Goal: Navigation & Orientation: Find specific page/section

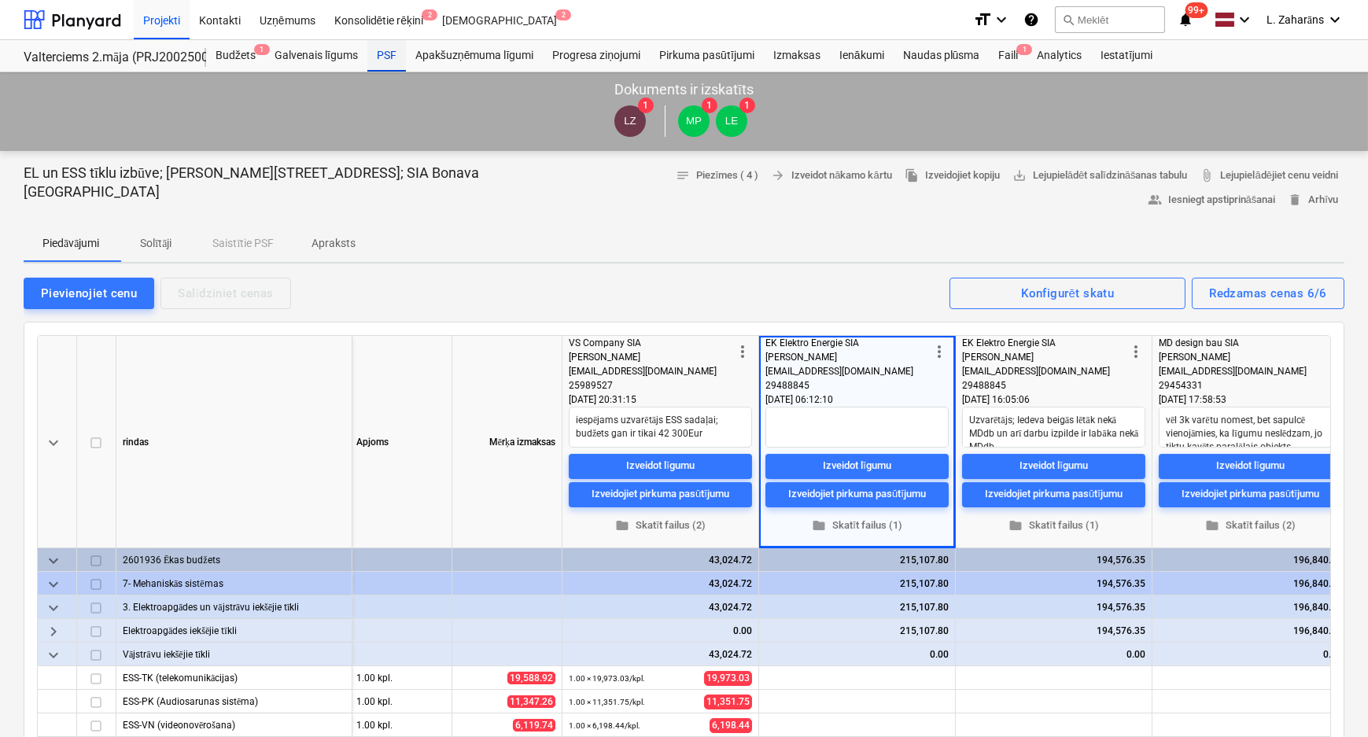
click at [389, 56] on div "PSF" at bounding box center [386, 55] width 39 height 31
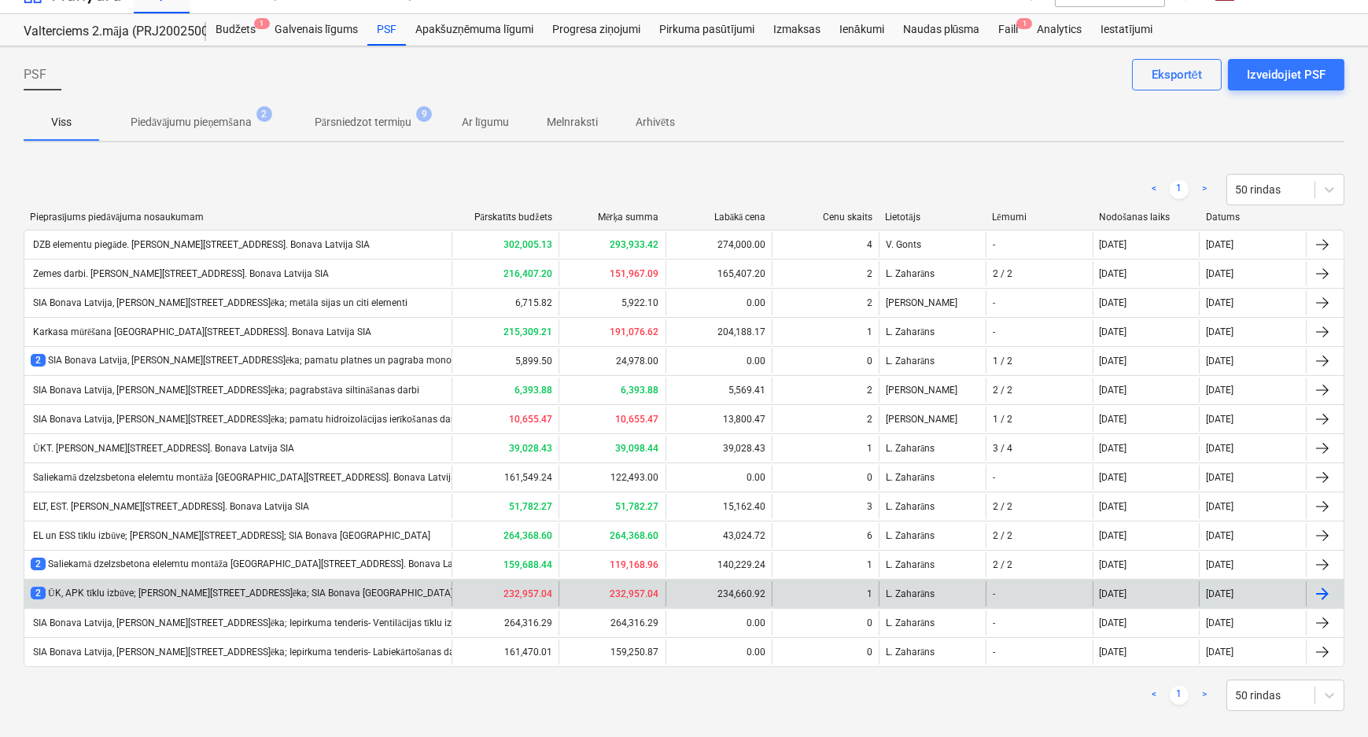
scroll to position [41, 0]
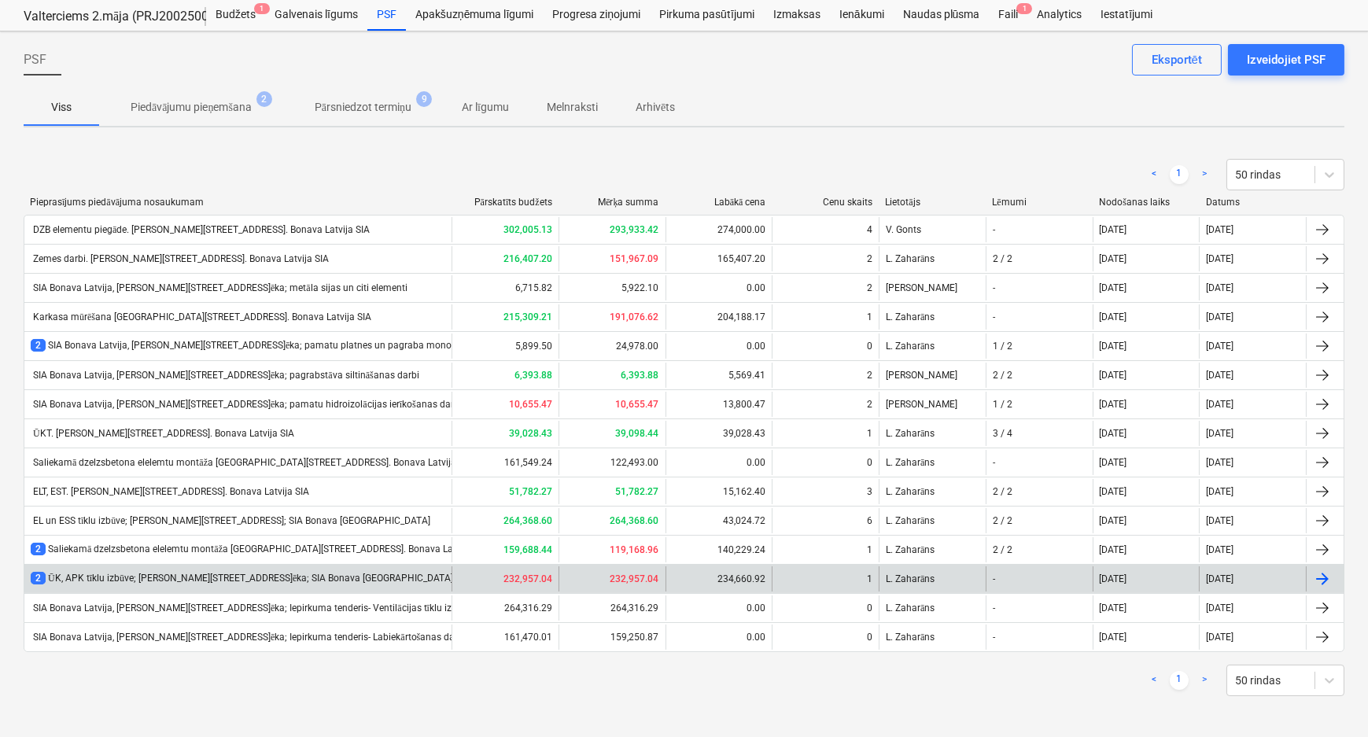
click at [169, 574] on div "2 ŪK, APK tīklu izbūve; Ēvalda Valtera iela 44, 2.ēka; SIA Bonava Latvija" at bounding box center [242, 578] width 423 height 13
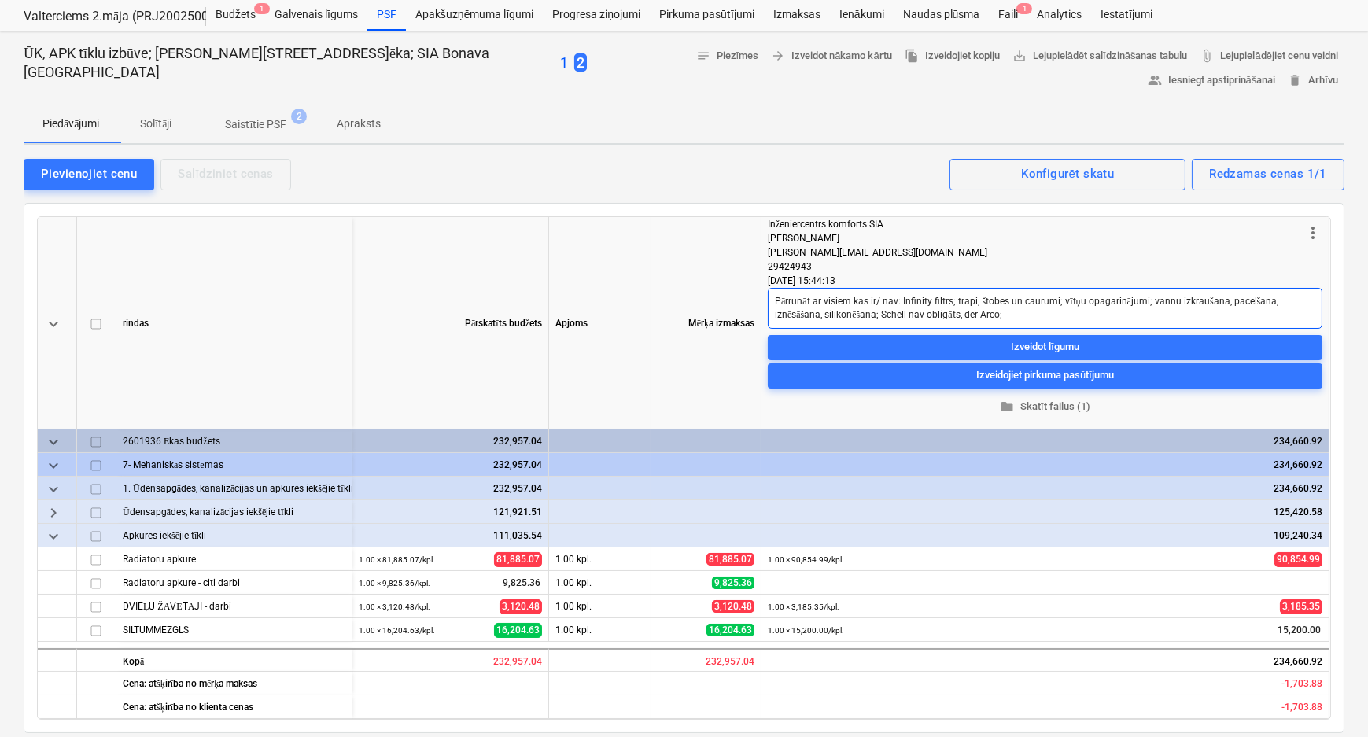
drag, startPoint x: 787, startPoint y: 297, endPoint x: 1021, endPoint y: 316, distance: 235.2
click at [1021, 316] on textarea "Pārrunāt ar visiem kas ir/ nav: Infinity filtrs; trapi; štobes un caurumi; vītņ…" at bounding box center [1045, 308] width 555 height 41
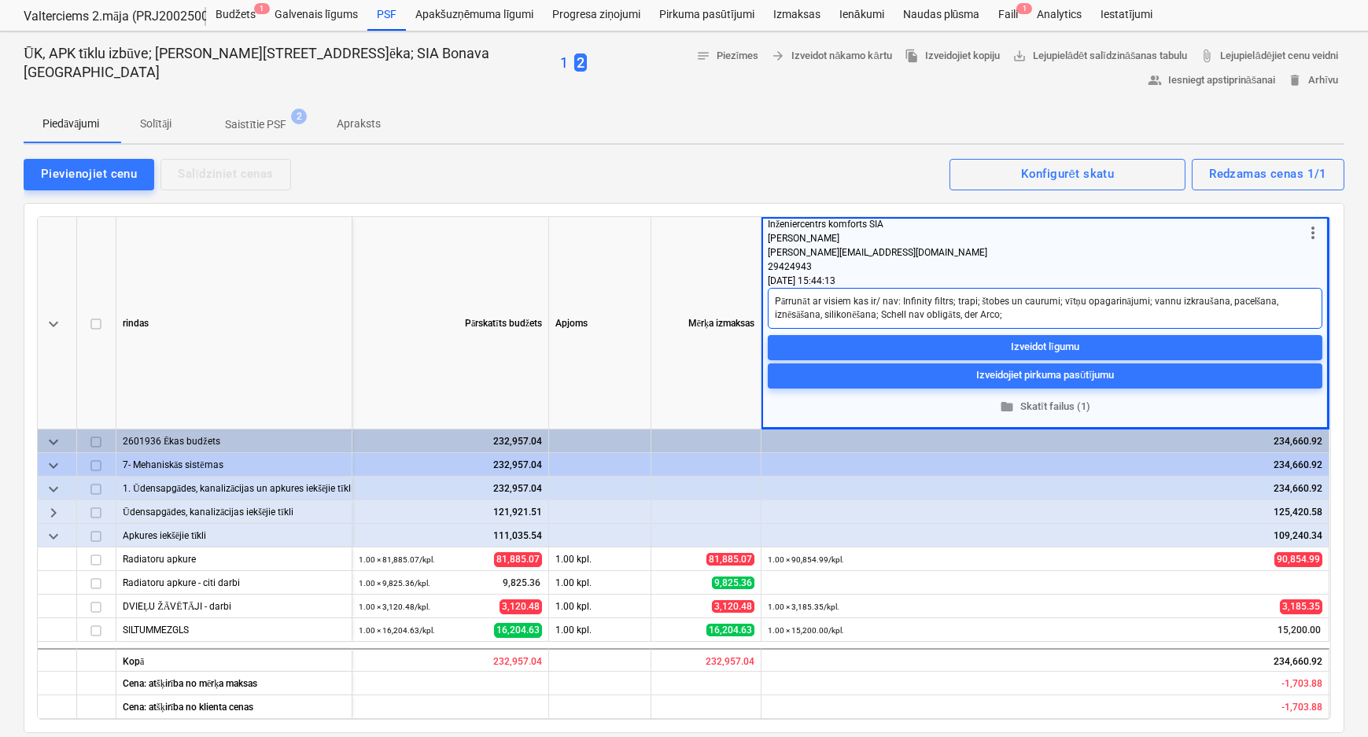
click at [780, 300] on textarea "Pārrunāt ar visiem kas ir/ nav: Infinity filtrs; trapi; štobes un caurumi; vītņ…" at bounding box center [1045, 308] width 555 height 41
drag, startPoint x: 902, startPoint y: 300, endPoint x: 949, endPoint y: 299, distance: 47.2
click at [949, 299] on textarea "Pārrunāt ar visiem kas ir/ nav: Infinity filtrs; trapi; štobes un caurumi; vītņ…" at bounding box center [1045, 308] width 555 height 41
drag, startPoint x: 954, startPoint y: 301, endPoint x: 976, endPoint y: 298, distance: 22.2
click at [976, 298] on textarea "Pārrunāt ar visiem kas ir/ nav: Infinity filtrs; trapi; štobes un caurumi; vītņ…" at bounding box center [1045, 308] width 555 height 41
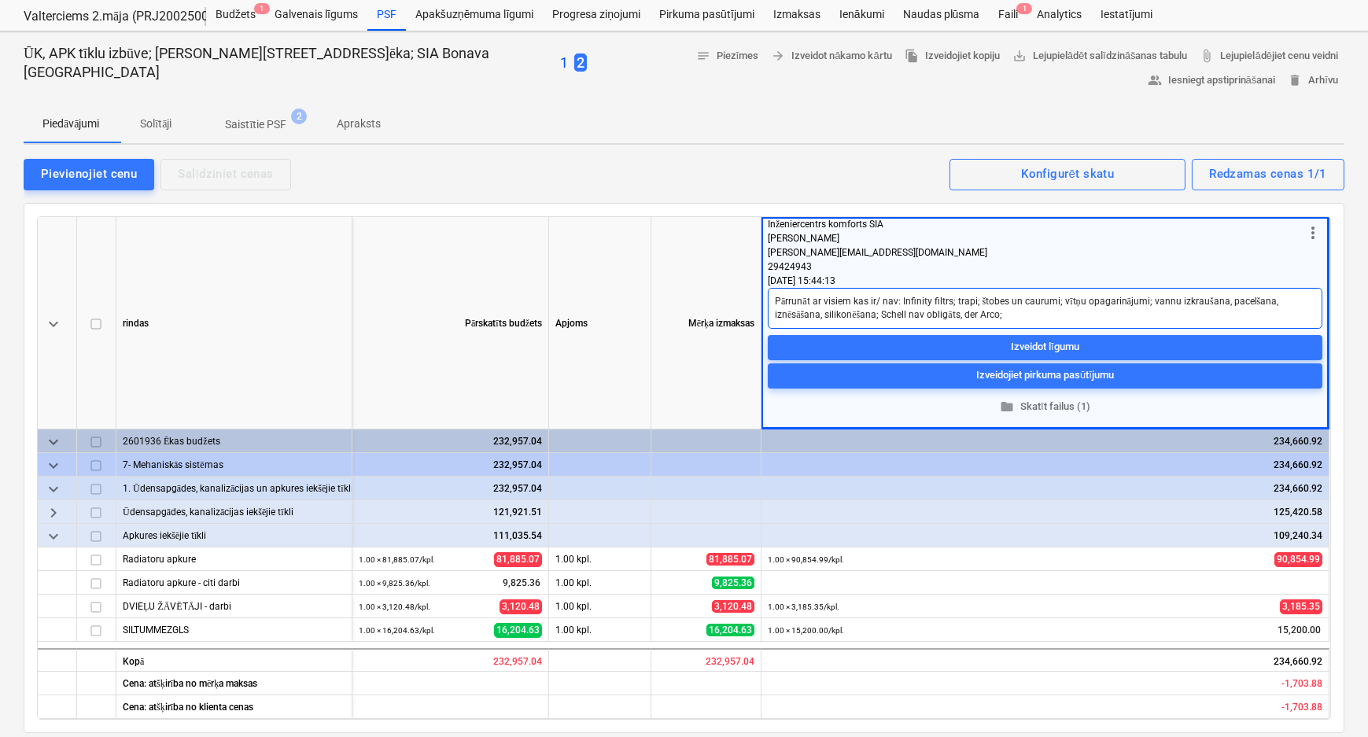
drag, startPoint x: 984, startPoint y: 298, endPoint x: 1055, endPoint y: 290, distance: 71.3
click at [1055, 290] on textarea "Pārrunāt ar visiem kas ir/ nav: Infinity filtrs; trapi; štobes un caurumi; vītņ…" at bounding box center [1045, 308] width 555 height 41
click at [1091, 302] on textarea "Pārrunāt ar visiem kas ir/ nav: Infinity filtrs; trapi; štobes un caurumi; vītņ…" at bounding box center [1045, 308] width 555 height 41
type textarea "x"
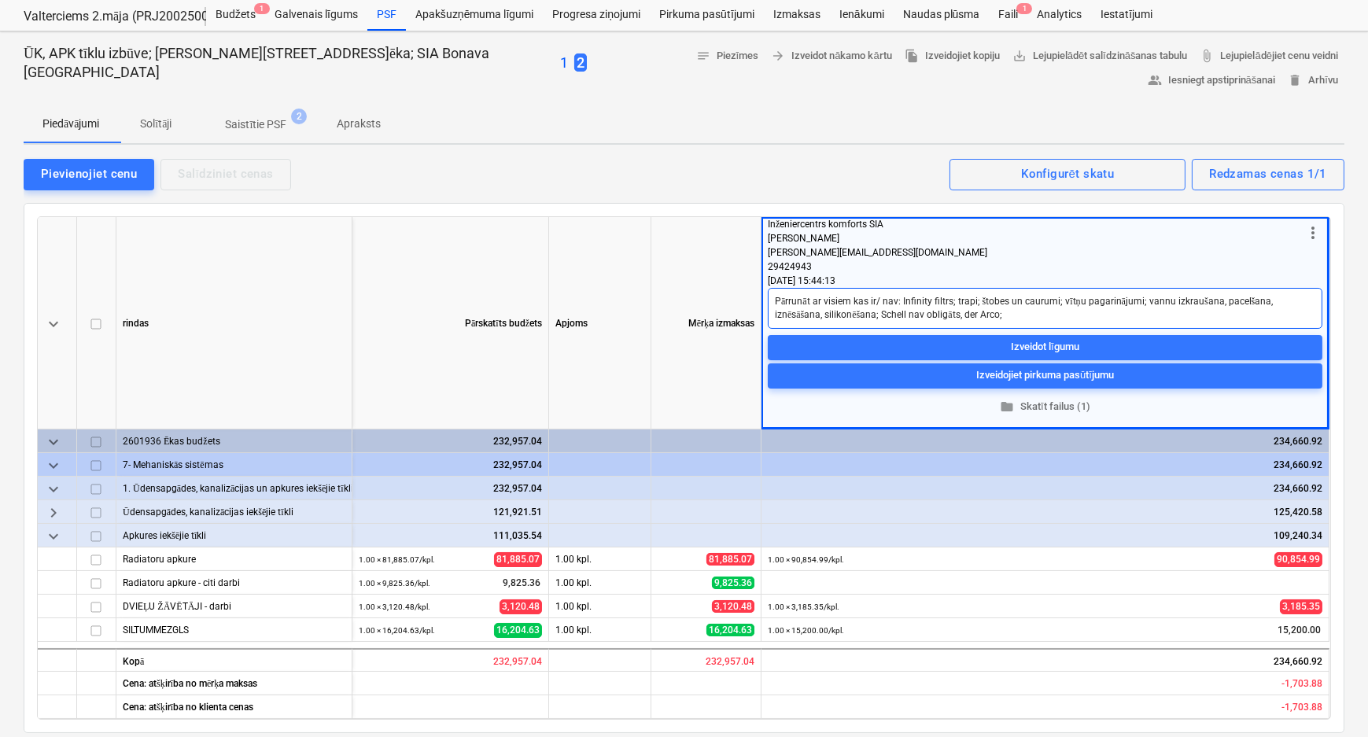
drag, startPoint x: 1144, startPoint y: 299, endPoint x: 879, endPoint y: 306, distance: 265.3
click at [879, 306] on textarea "Pārrunāt ar visiem kas ir/ nav: Infinity filtrs; trapi; štobes un caurumi; vītņ…" at bounding box center [1045, 308] width 555 height 41
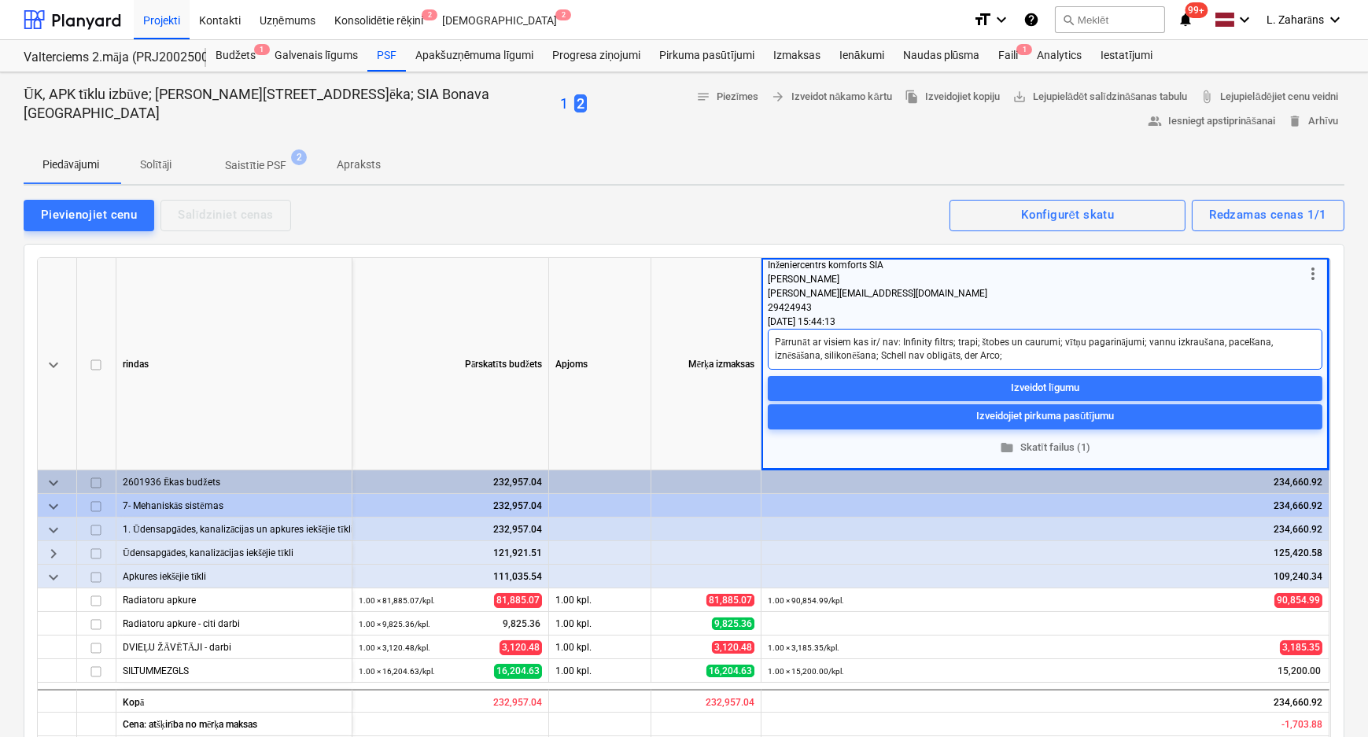
scroll to position [0, 0]
type textarea "Pārrunāt ar visiem kas ir/ nav: Infinity filtrs; trapi; štobes un caurumi; vītņ…"
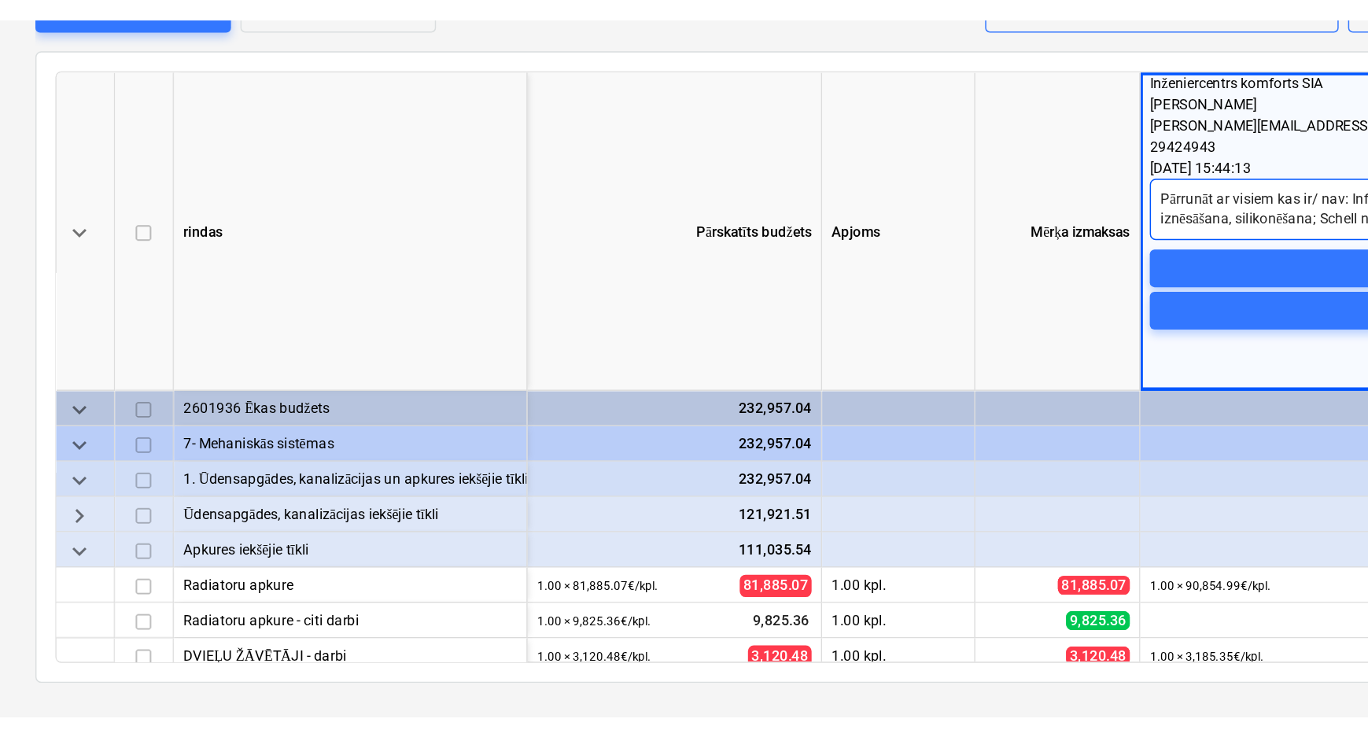
scroll to position [62, 0]
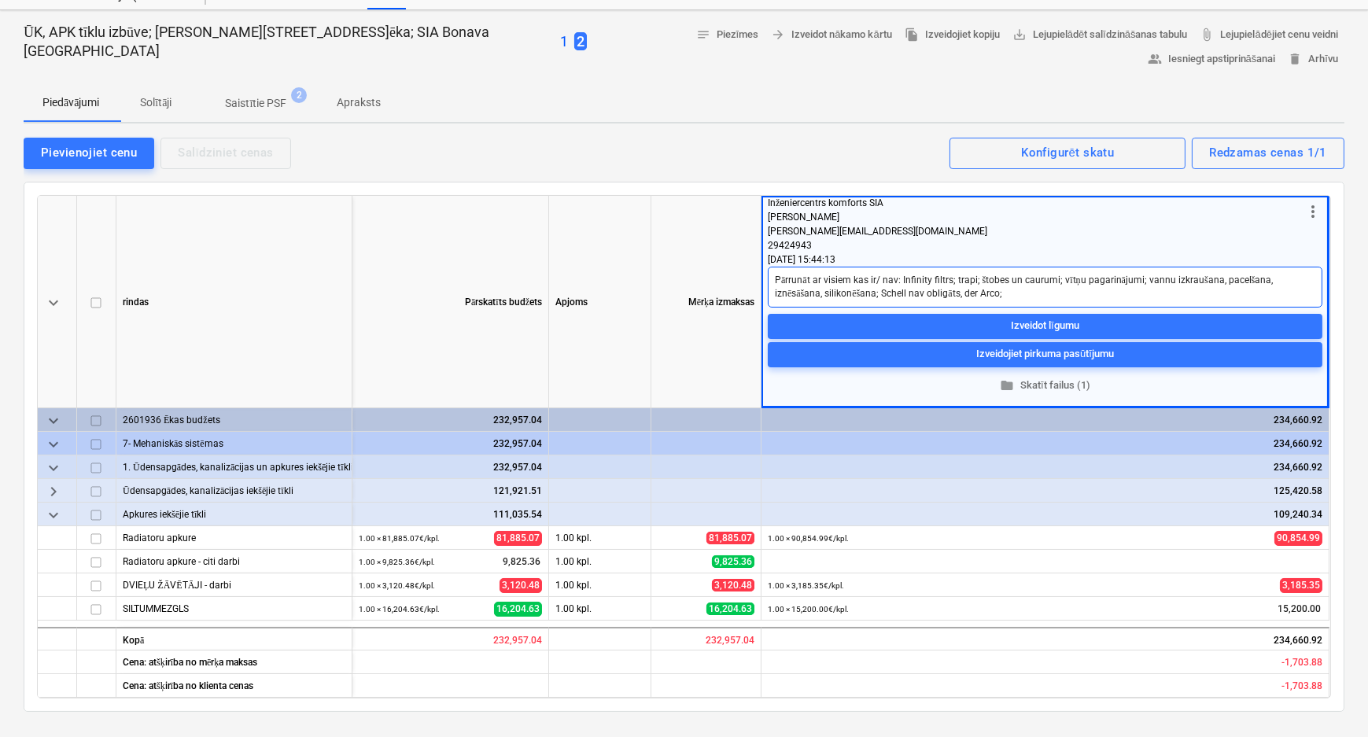
click at [1046, 296] on textarea "Pārrunāt ar visiem kas ir/ nav: Infinity filtrs; trapi; štobes un caurumi; vītņ…" at bounding box center [1045, 287] width 555 height 41
type textarea "x"
type textarea "Pārrunāt ar visiem kas ir/ nav: Infinity filtrs; trapi; štobes un caurumi; vītņ…"
type textarea "x"
type textarea "Pārrunāt ar visiem kas ir/ nav: Infinity filtrs; trapi; štobes un caurumi; vītņ…"
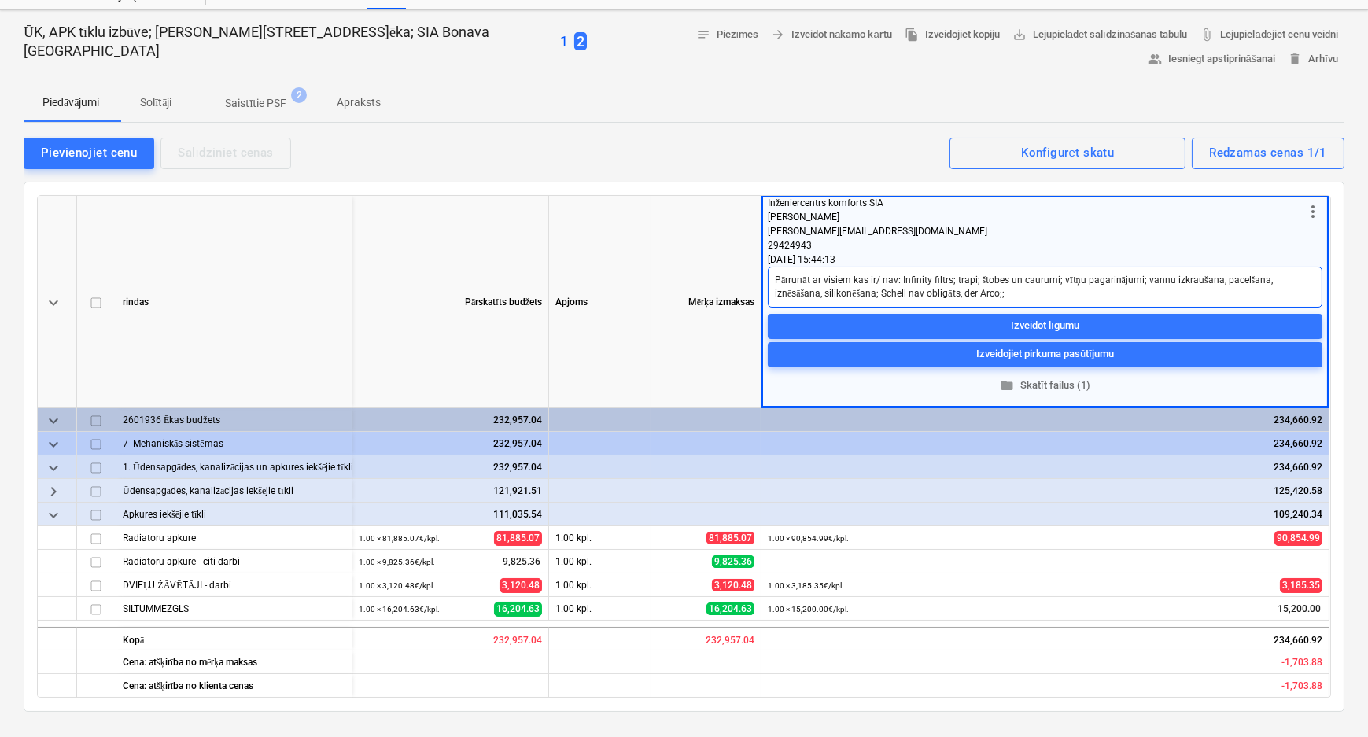
type textarea "x"
type textarea "Pārrunāt ar visiem kas ir/ nav: Infinity filtrs; trapi; štobes un caurumi; vītņ…"
type textarea "x"
type textarea "Pārrunāt ar visiem kas ir/ nav: Infinity filtrs; trapi; štobes un caurumi; vītņ…"
type textarea "x"
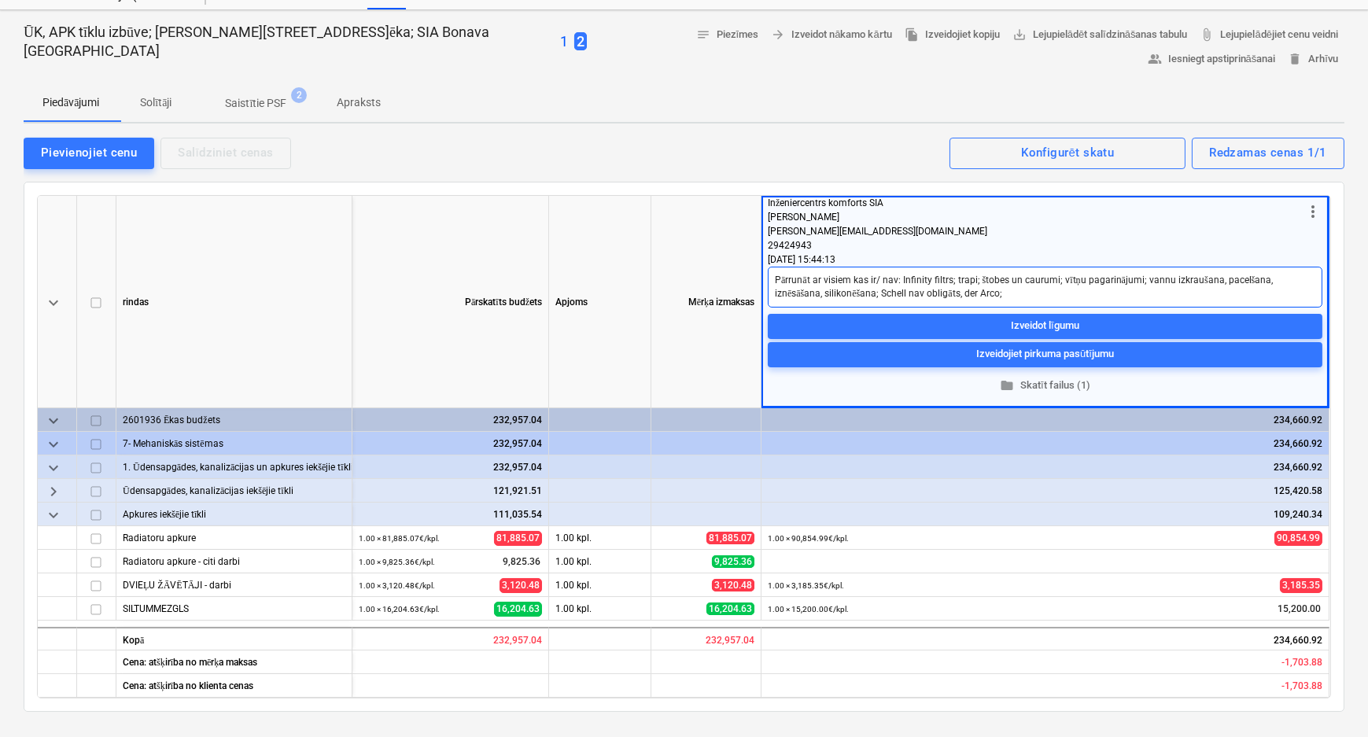
type textarea "Pārrunāt ar visiem kas ir/ nav: Infinity filtrs; trapi; štobes un caurumi; vītņ…"
type textarea "x"
type textarea "Pārrunāt ar visiem kas ir/ nav: Infinity filtrs; trapi; štobes un caurumi; vītņ…"
type textarea "x"
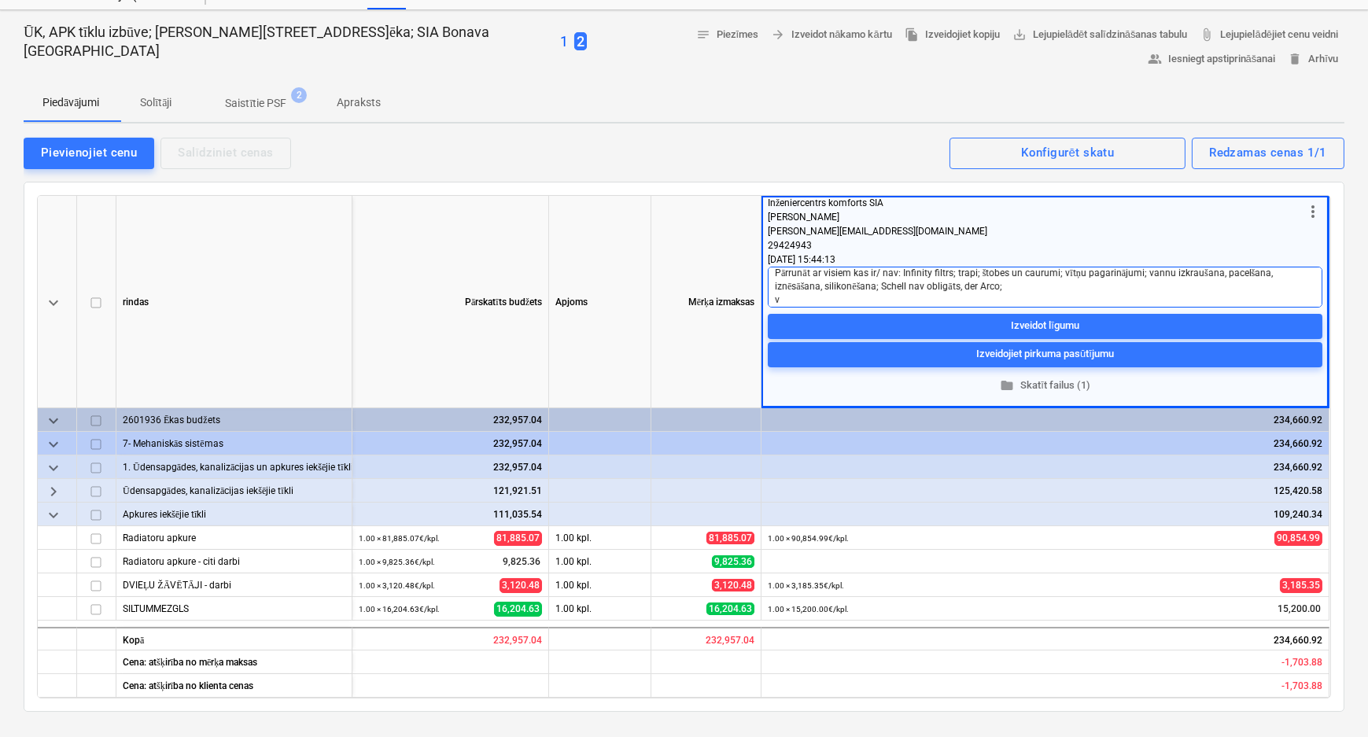
type textarea "Pārrunāt ar visiem kas ir/ nav: Infinity filtrs; trapi; štobes un caurumi; vītņ…"
type textarea "x"
type textarea "Pārrunāt ar visiem kas ir/ nav: Infinity filtrs; trapi; štobes un caurumi; vītņ…"
type textarea "x"
type textarea "Pārrunāt ar visiem kas ir/ nav: Infinity filtrs; trapi; štobes un caurumi; vītņ…"
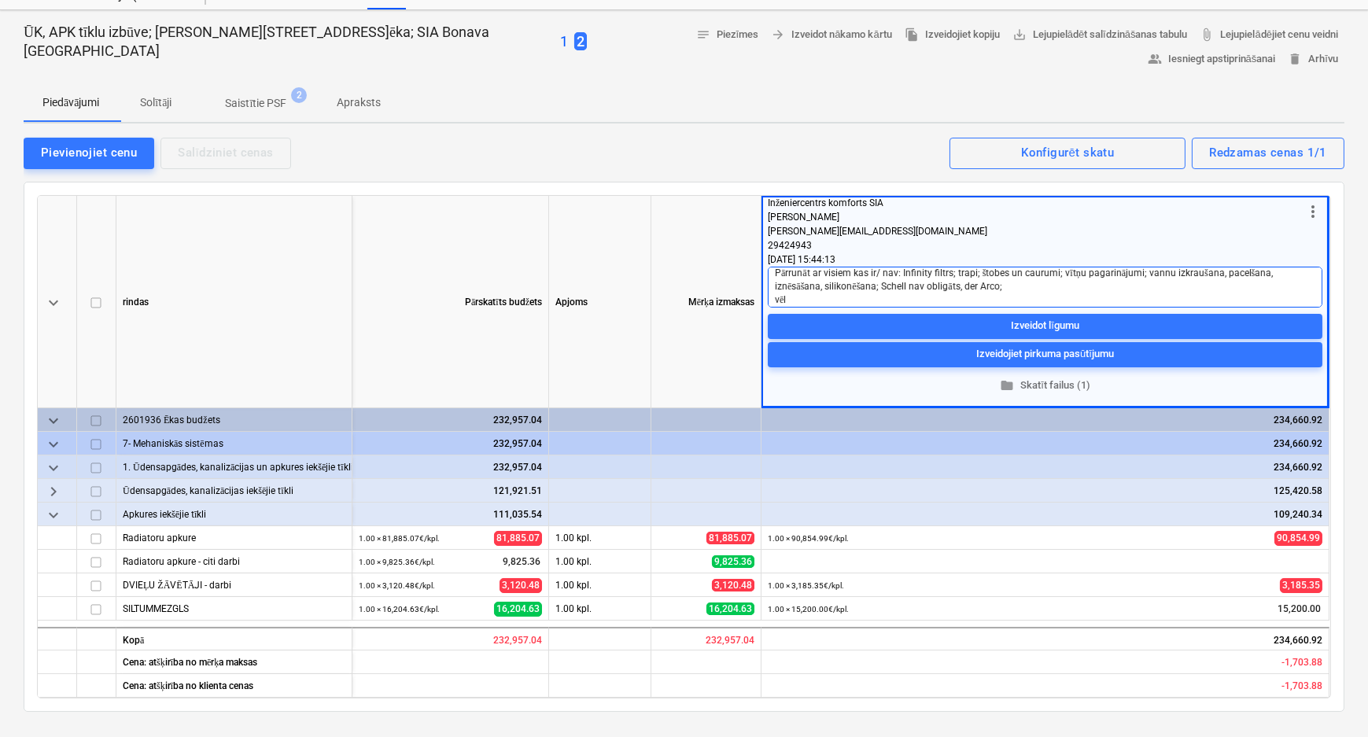
type textarea "x"
type textarea "Pārrunāt ar visiem kas ir/ nav: Infinity filtrs; trapi; štobes un caurumi; vītņ…"
type textarea "x"
type textarea "Pārrunāt ar visiem kas ir/ nav: Infinity filtrs; trapi; štobes un caurumi; vītņ…"
type textarea "x"
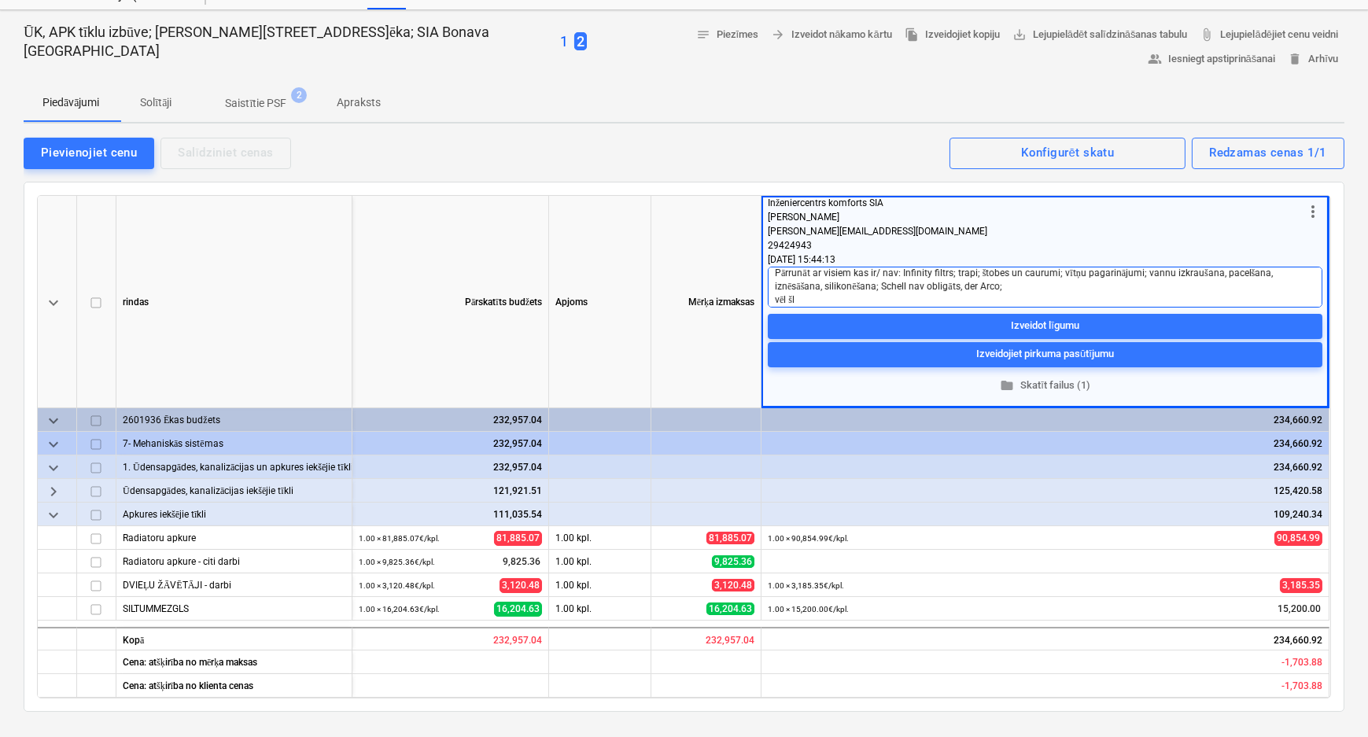
type textarea "Pārrunāt ar visiem kas ir/ nav: Infinity filtrs; trapi; štobes un caurumi; vītņ…"
type textarea "x"
type textarea "Pārrunāt ar visiem kas ir/ nav: Infinity filtrs; trapi; štobes un caurumi; vītņ…"
type textarea "x"
type textarea "Pārrunāt ar visiem kas ir/ nav: Infinity filtrs; trapi; štobes un caurumi; vītņ…"
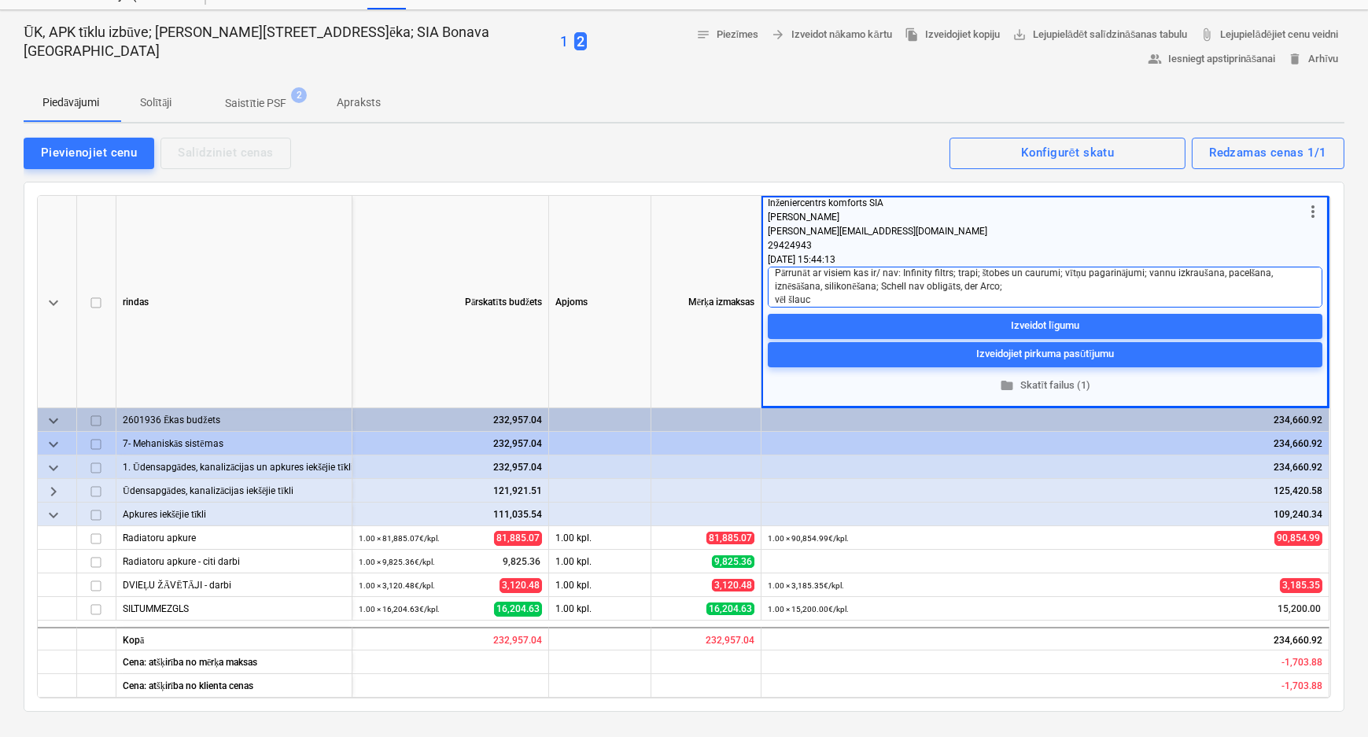
type textarea "x"
type textarea "Pārrunāt ar visiem kas ir/ nav: Infinity filtrs; trapi; štobes un caurumi; vītņ…"
type textarea "x"
type textarea "Pārrunāt ar visiem kas ir/ nav: Infinity filtrs; trapi; štobes un caurumi; vītņ…"
type textarea "x"
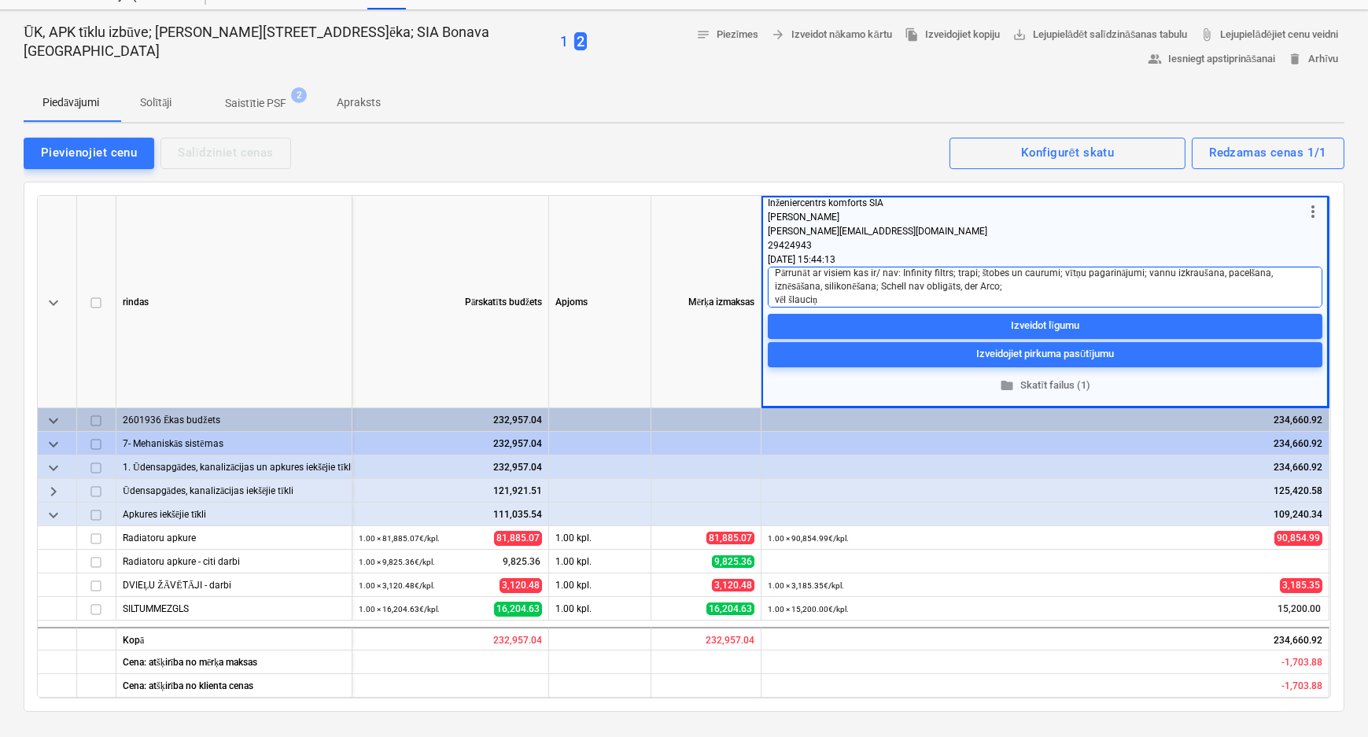
type textarea "Pārrunāt ar visiem kas ir/ nav: Infinity filtrs; trapi; štobes un caurumi; vītņ…"
type textarea "x"
type textarea "Pārrunāt ar visiem kas ir/ nav: Infinity filtrs; trapi; štobes un caurumi; vītņ…"
type textarea "x"
type textarea "Pārrunāt ar visiem kas ir/ nav: Infinity filtrs; trapi; štobes un caurumi; vītņ…"
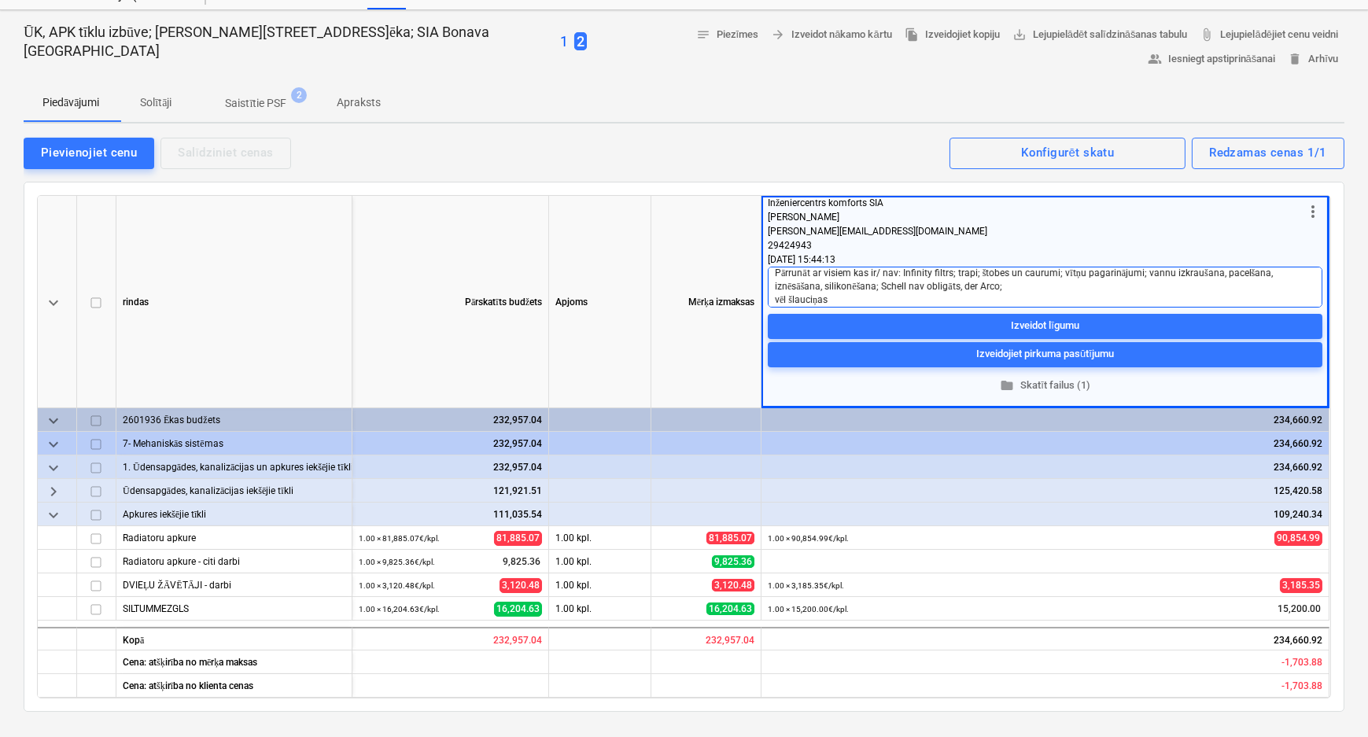
type textarea "x"
type textarea "Pārrunāt ar visiem kas ir/ nav: Infinity filtrs; trapi; štobes un caurumi; vītņ…"
type textarea "x"
type textarea "Pārrunāt ar visiem kas ir/ nav: Infinity filtrs; trapi; štobes un caurumi; vītņ…"
type textarea "x"
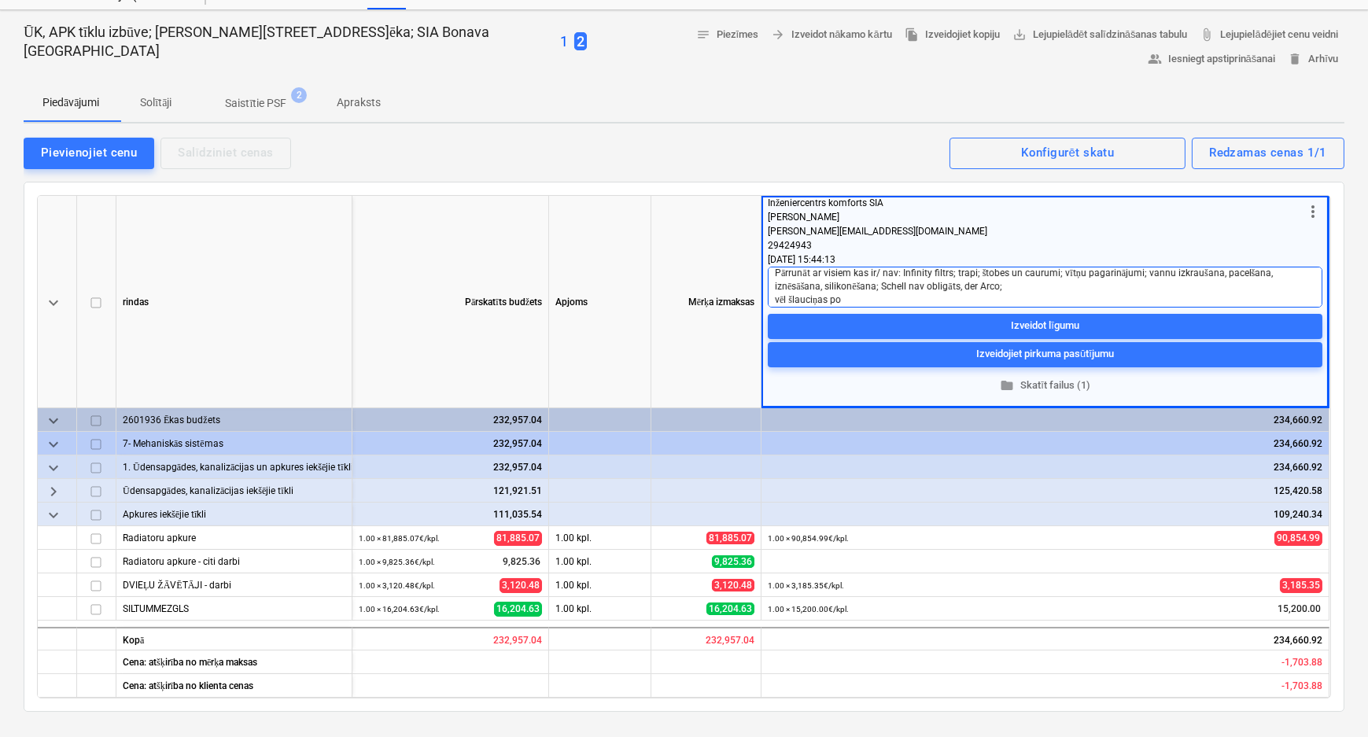
type textarea "Pārrunāt ar visiem kas ir/ nav: Infinity filtrs; trapi; štobes un caurumi; vītņ…"
type textarea "x"
type textarea "Pārrunāt ar visiem kas ir/ nav: Infinity filtrs; trapi; štobes un caurumi; vītņ…"
type textarea "x"
type textarea "Pārrunāt ar visiem kas ir/ nav: Infinity filtrs; trapi; štobes un caurumi; vītņ…"
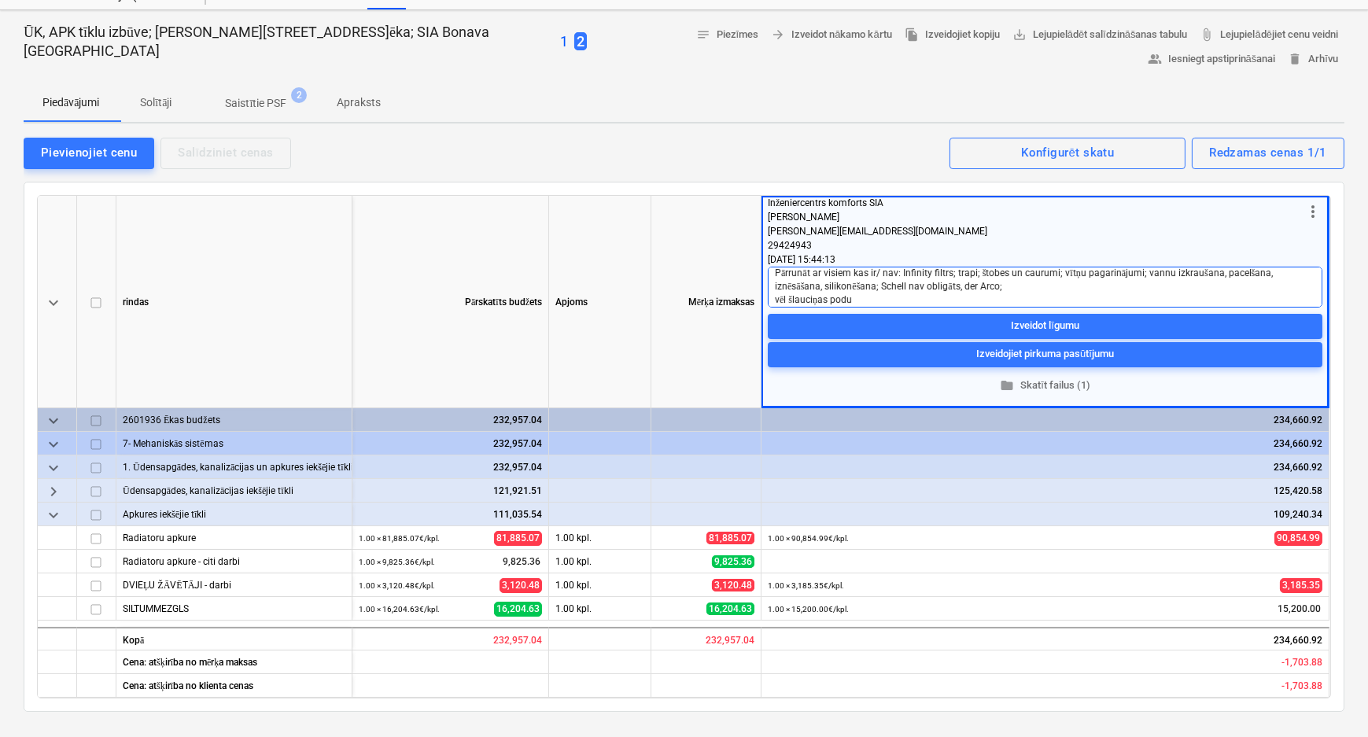
type textarea "x"
type textarea "Pārrunāt ar visiem kas ir/ nav: Infinity filtrs; trapi; štobes un caurumi; vītņ…"
type textarea "x"
type textarea "Pārrunāt ar visiem kas ir/ nav: Infinity filtrs; trapi; štobes un caurumi; vītņ…"
type textarea "x"
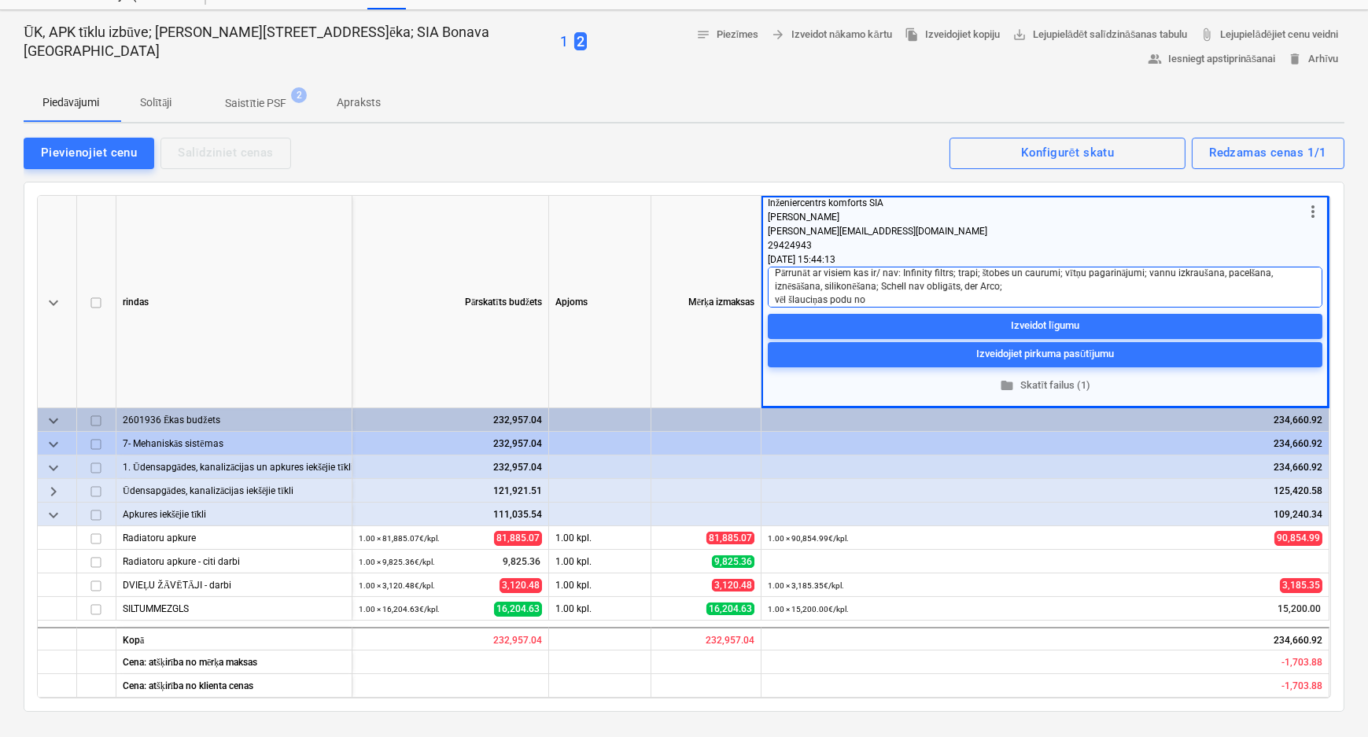
type textarea "Pārrunāt ar visiem kas ir/ nav: Infinity filtrs; trapi; štobes un caurumi; vītņ…"
type textarea "x"
type textarea "Pārrunāt ar visiem kas ir/ nav: Infinity filtrs; trapi; štobes un caurumi; vītņ…"
type textarea "x"
type textarea "Pārrunāt ar visiem kas ir/ nav: Infinity filtrs; trapi; štobes un caurumi; vītņ…"
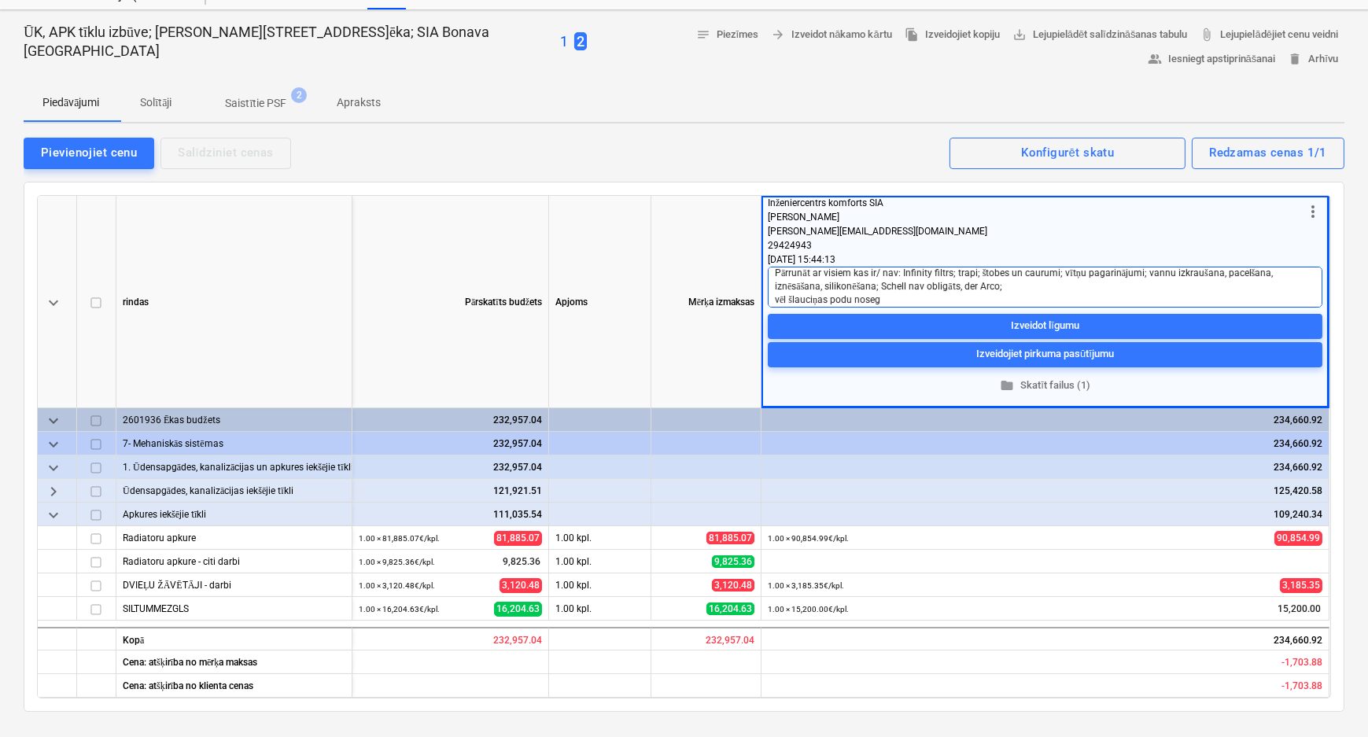
type textarea "x"
type textarea "Pārrunāt ar visiem kas ir/ nav: Infinity filtrs; trapi; štobes un caurumi; vītņ…"
type textarea "x"
type textarea "Pārrunāt ar visiem kas ir/ nav: Infinity filtrs; trapi; štobes un caurumi; vītņ…"
type textarea "x"
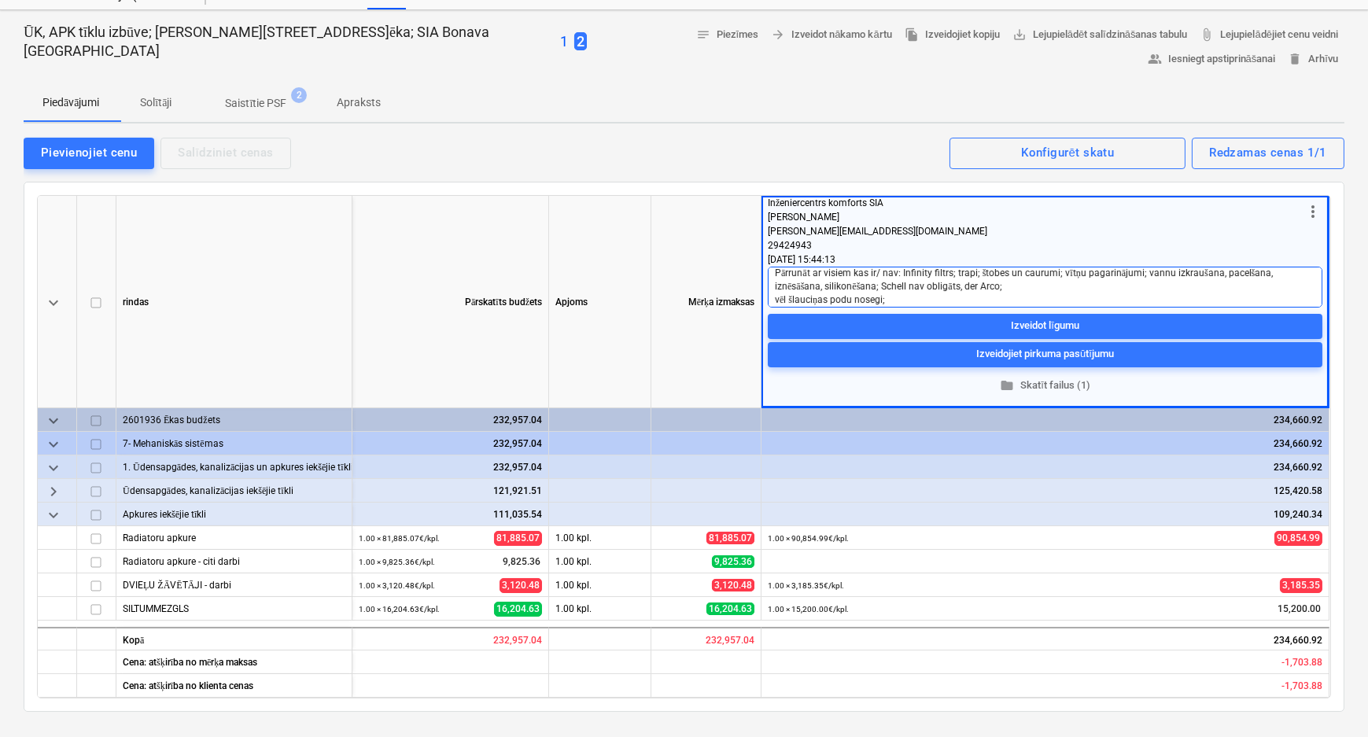
type textarea "Pārrunāt ar visiem kas ir/ nav: Infinity filtrs; trapi; štobes un caurumi; vītņ…"
type textarea "x"
type textarea "Pārrunāt ar visiem kas ir/ nav: Infinity filtrs; trapi; štobes un caurumi; vītņ…"
type textarea "x"
type textarea "Pārrunāt ar visiem kas ir/ nav: Infinity filtrs; trapi; štobes un caurumi; vītņ…"
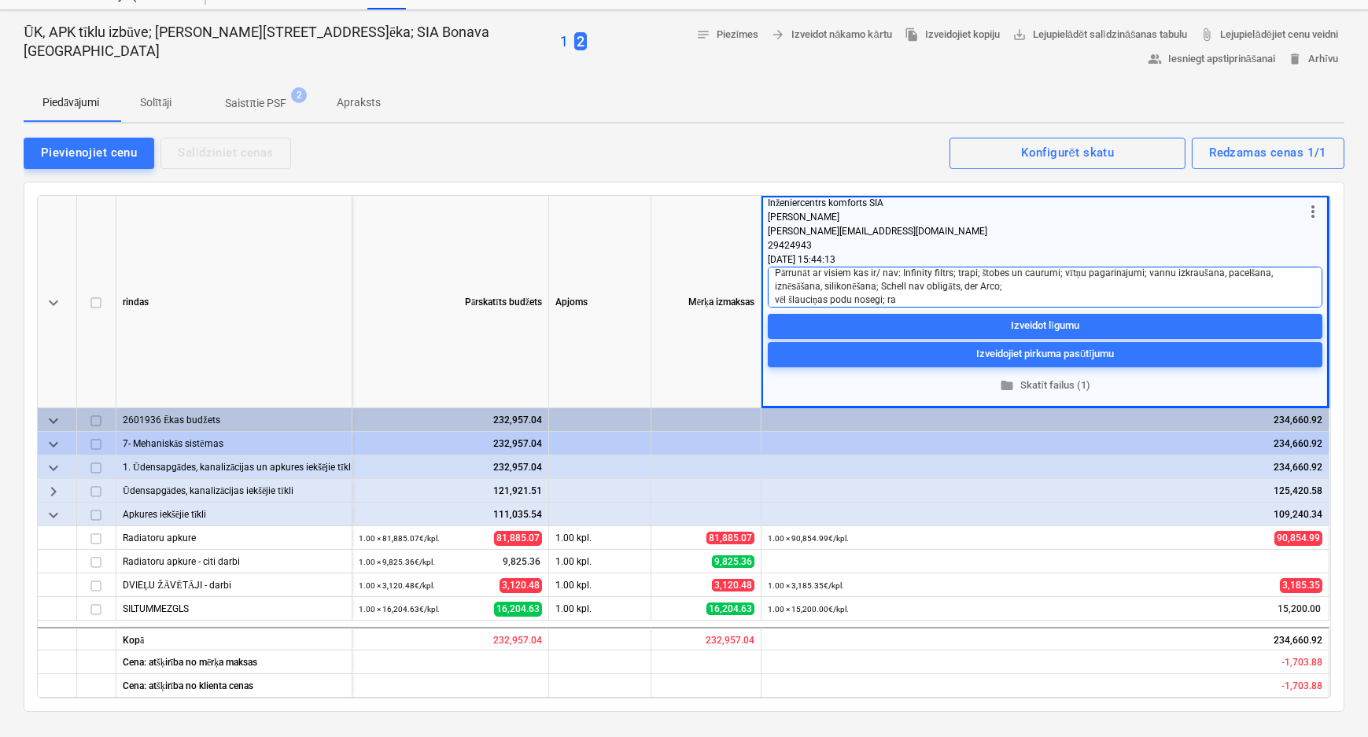
type textarea "x"
type textarea "Pārrunāt ar visiem kas ir/ nav: Infinity filtrs; trapi; štobes un caurumi; vītņ…"
type textarea "x"
type textarea "Pārrunāt ar visiem kas ir/ nav: Infinity filtrs; trapi; štobes un caurumi; vītņ…"
type textarea "x"
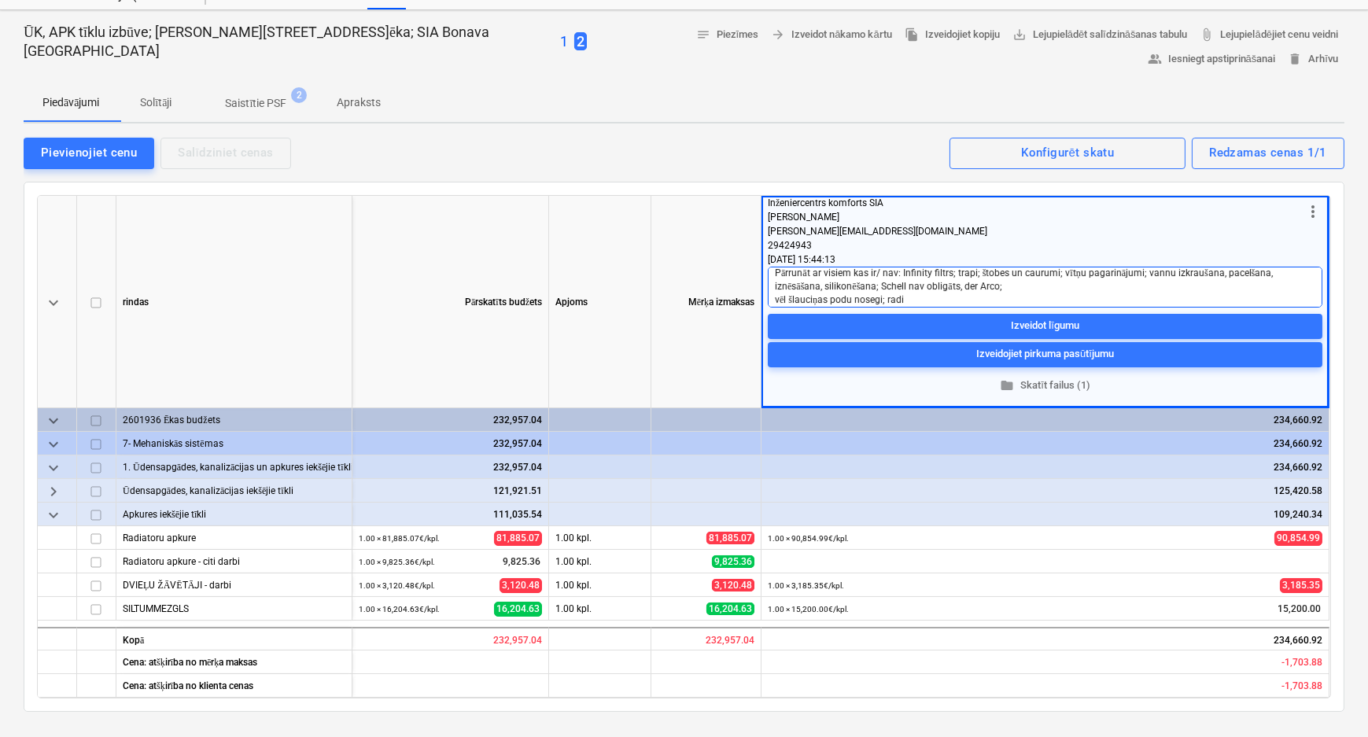
type textarea "Pārrunāt ar visiem kas ir/ nav: Infinity filtrs; trapi; štobes un caurumi; vītņ…"
type textarea "x"
type textarea "Pārrunāt ar visiem kas ir/ nav: Infinity filtrs; trapi; štobes un caurumi; vītņ…"
type textarea "x"
type textarea "Pārrunāt ar visiem kas ir/ nav: Infinity filtrs; trapi; štobes un caurumi; vītņ…"
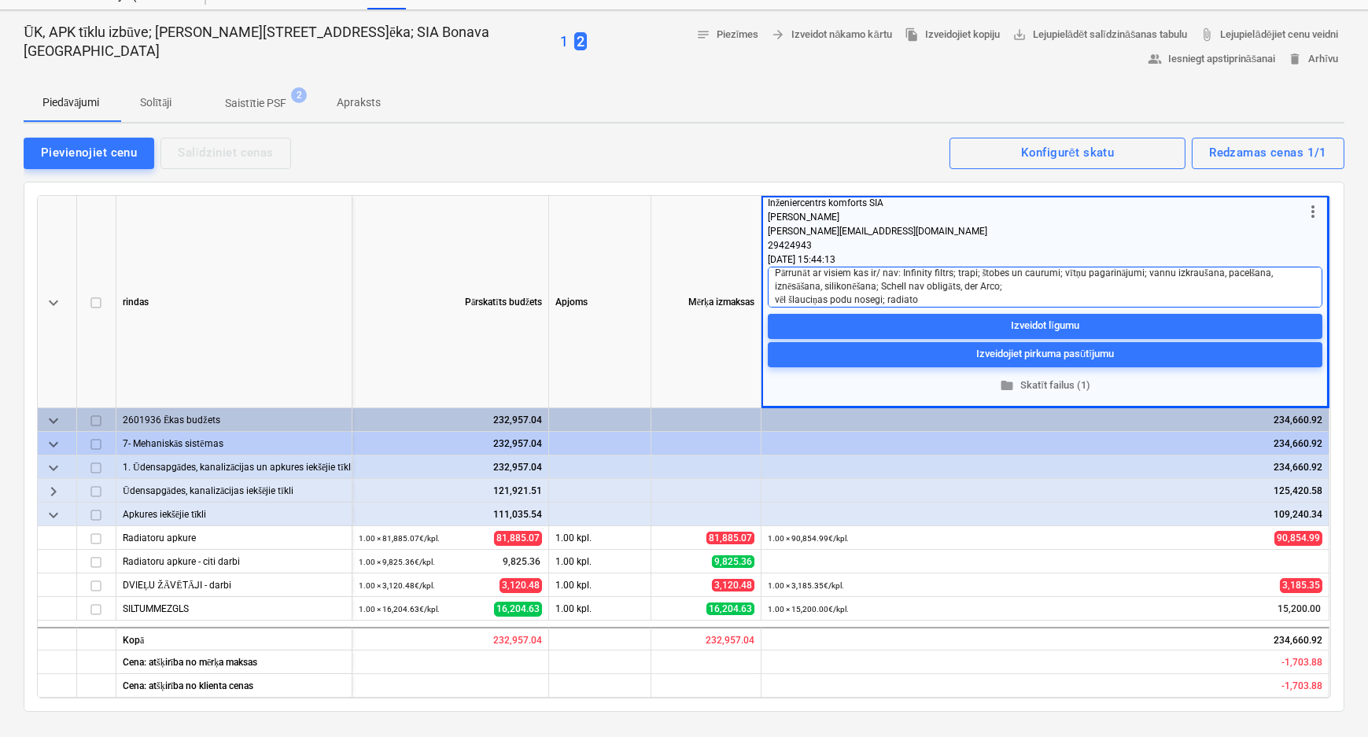
type textarea "x"
type textarea "Pārrunāt ar visiem kas ir/ nav: Infinity filtrs; trapi; štobes un caurumi; vītņ…"
type textarea "x"
type textarea "Pārrunāt ar visiem kas ir/ nav: Infinity filtrs; trapi; štobes un caurumi; vītņ…"
type textarea "x"
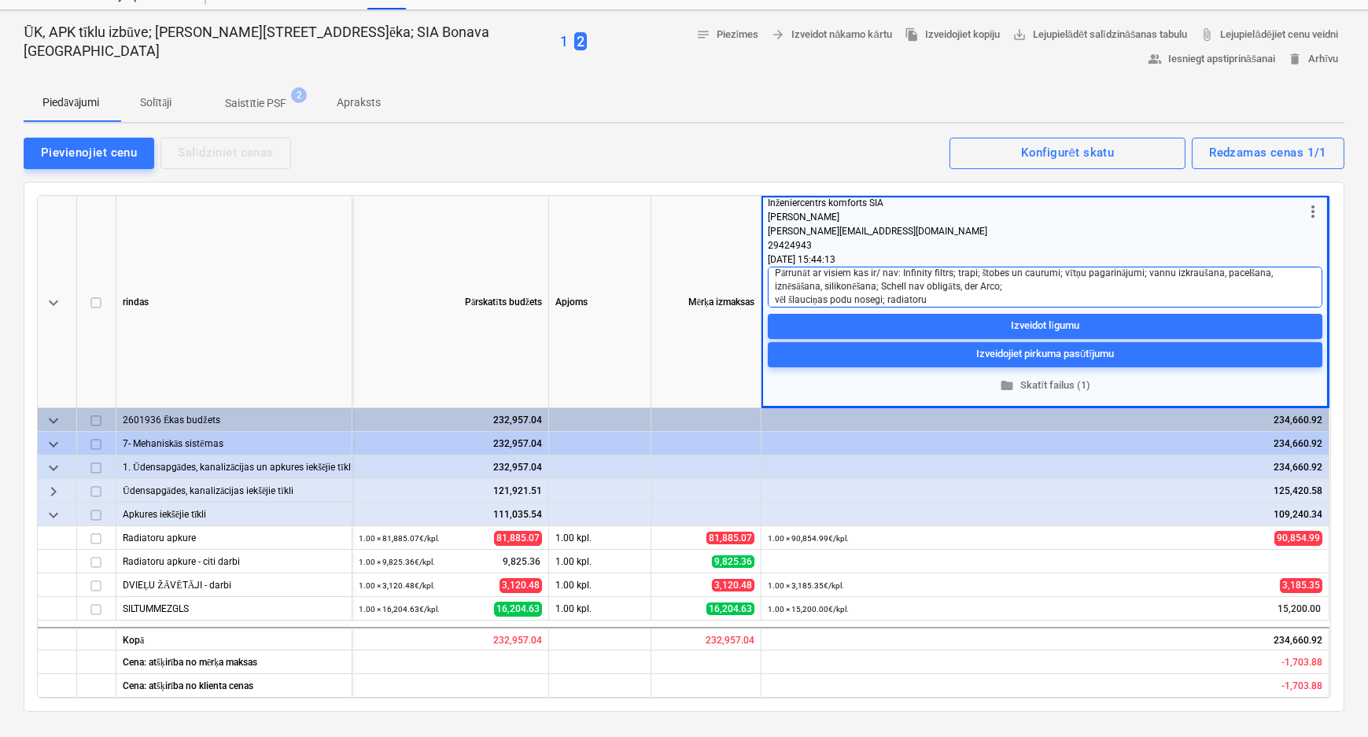
type textarea "Pārrunāt ar visiem kas ir/ nav: Infinity filtrs; trapi; štobes un caurumi; vītņ…"
type textarea "x"
type textarea "Pārrunāt ar visiem kas ir/ nav: Infinity filtrs; trapi; štobes un caurumi; vītņ…"
type textarea "x"
type textarea "Pārrunāt ar visiem kas ir/ nav: Infinity filtrs; trapi; štobes un caurumi; vītņ…"
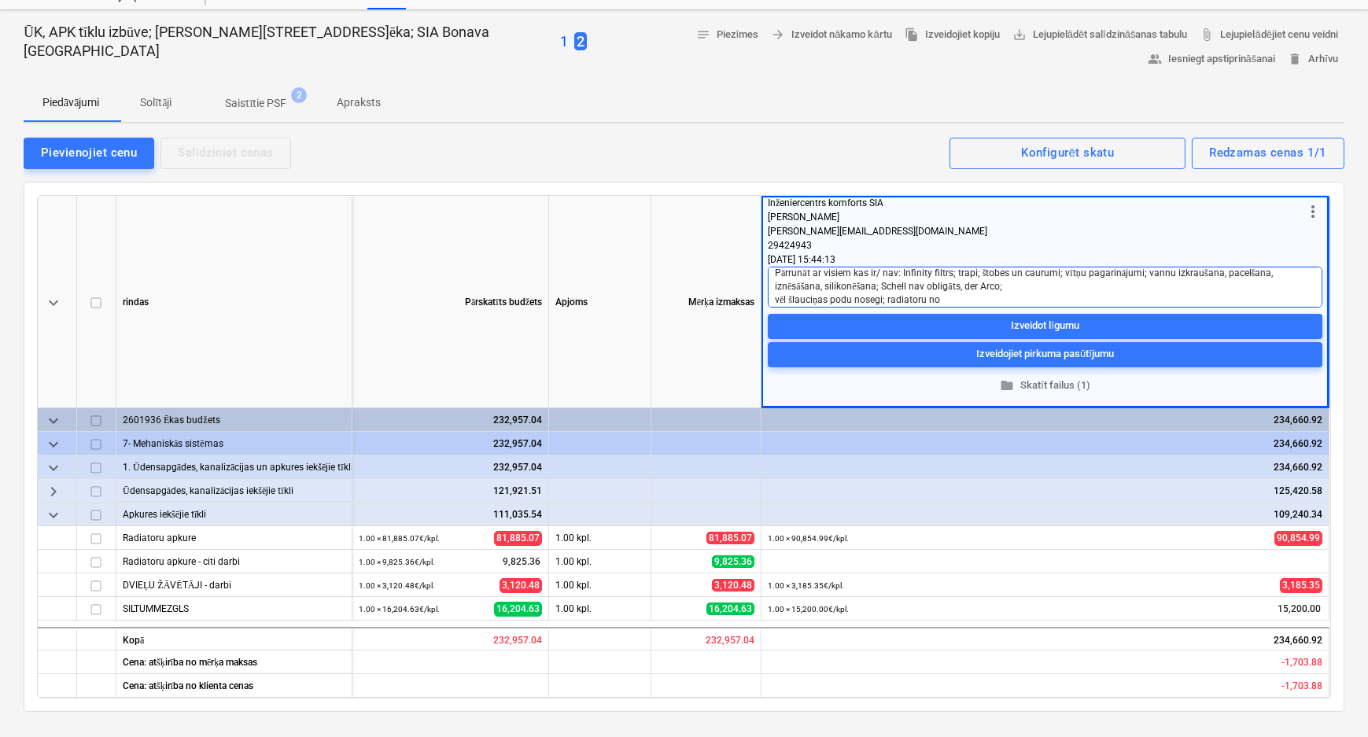
type textarea "x"
type textarea "Pārrunāt ar visiem kas ir/ nav: Infinity filtrs; trapi; štobes un caurumi; vītņ…"
type textarea "x"
type textarea "Pārrunāt ar visiem kas ir/ nav: Infinity filtrs; trapi; štobes un caurumi; vītņ…"
type textarea "x"
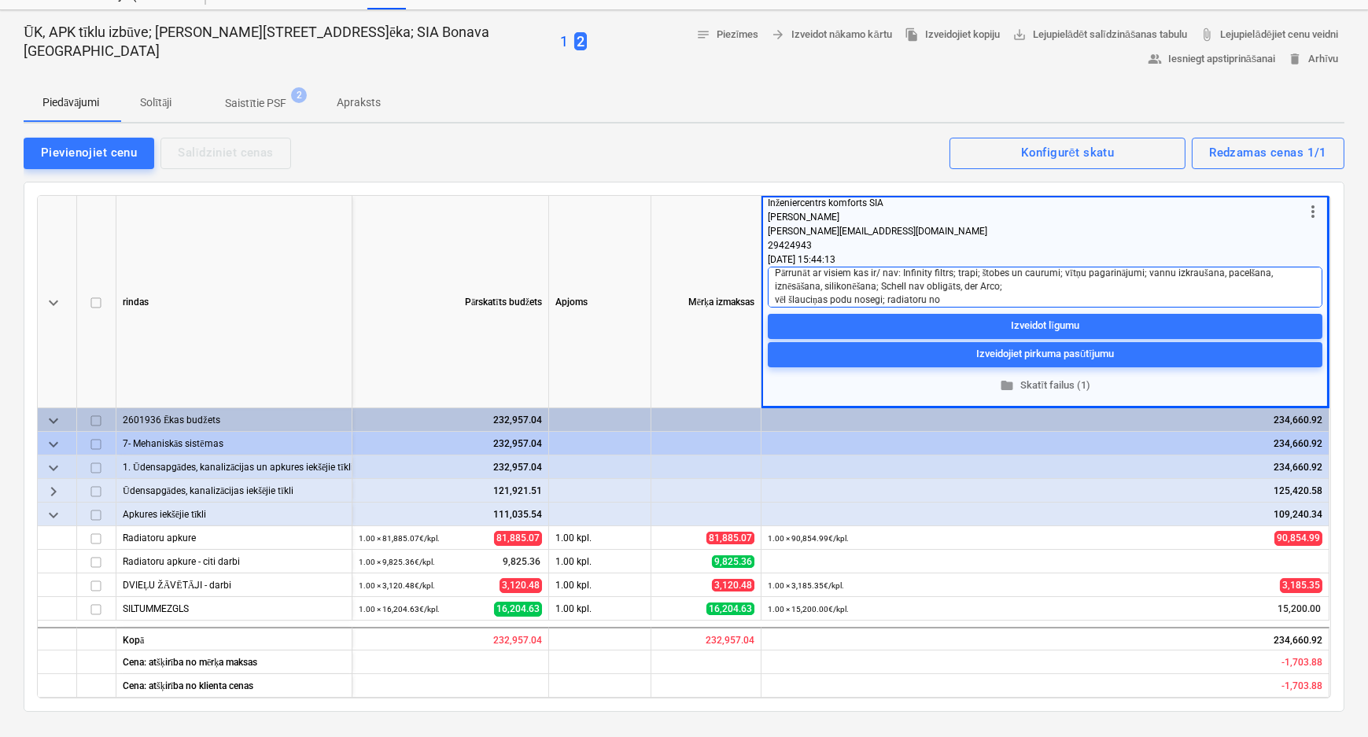
type textarea "Pārrunāt ar visiem kas ir/ nav: Infinity filtrs; trapi; štobes un caurumi; vītņ…"
type textarea "x"
type textarea "Pārrunāt ar visiem kas ir/ nav: Infinity filtrs; trapi; štobes un caurumi; vītņ…"
type textarea "x"
type textarea "Pārrunāt ar visiem kas ir/ nav: Infinity filtrs; trapi; štobes un caurumi; vītņ…"
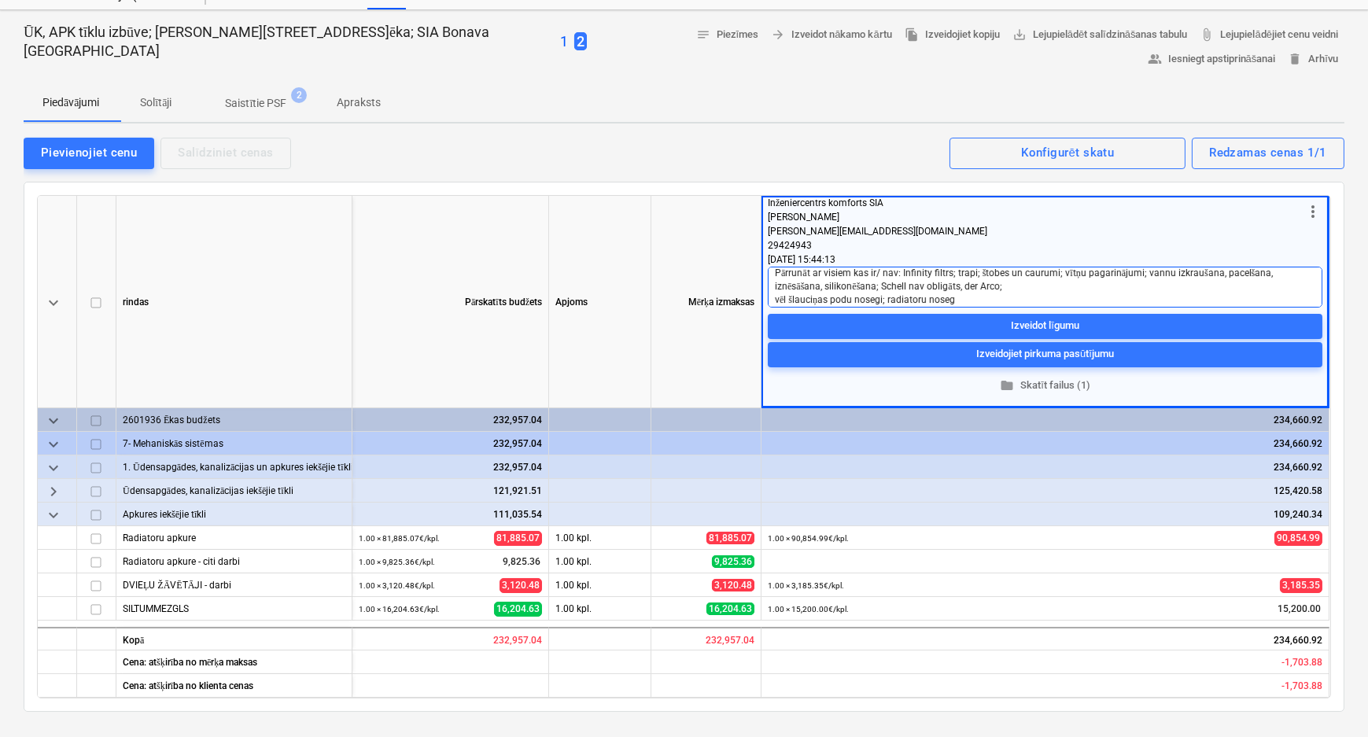
type textarea "x"
type textarea "Pārrunāt ar visiem kas ir/ nav: Infinity filtrs; trapi; štobes un caurumi; vītņ…"
type textarea "x"
type textarea "Pārrunāt ar visiem kas ir/ nav: Infinity filtrs; trapi; štobes un caurumi; vītņ…"
type textarea "x"
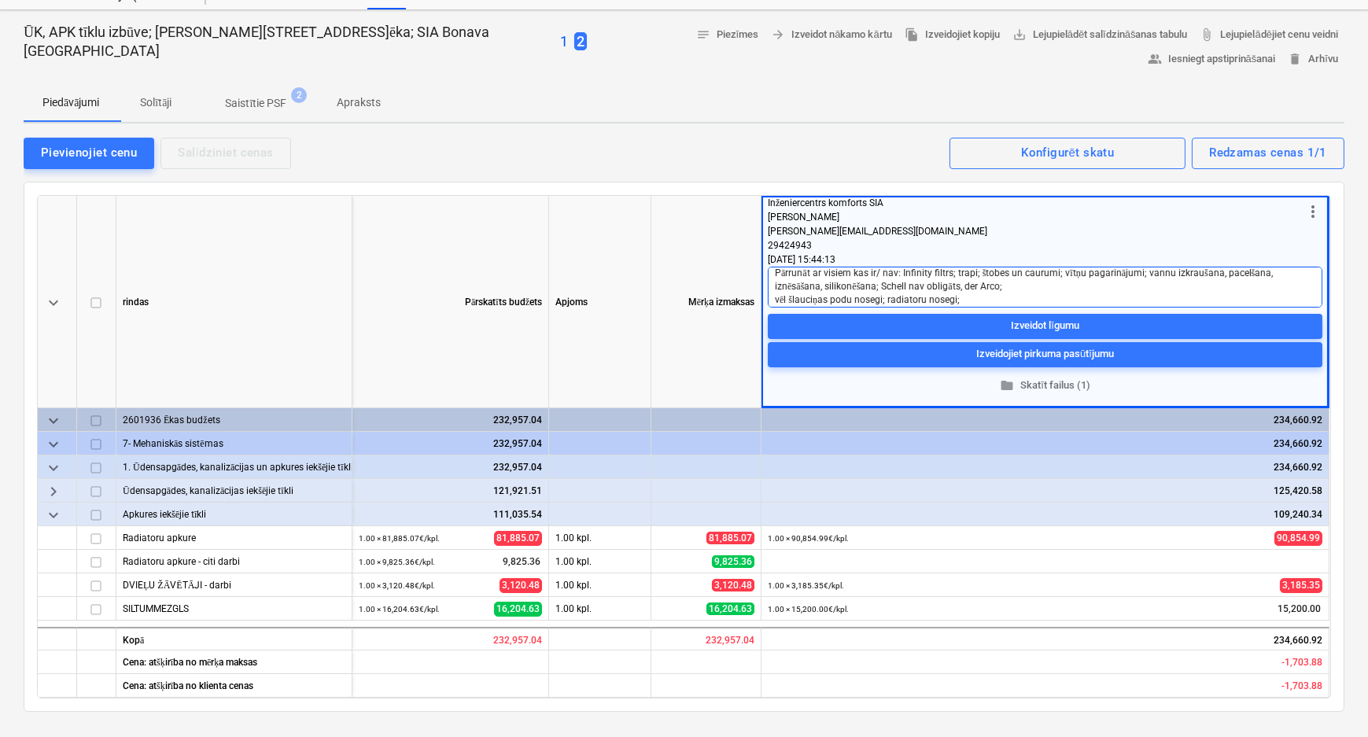
type textarea "Pārrunāt ar visiem kas ir/ nav: Infinity filtrs; trapi; štobes un caurumi; vītņ…"
type textarea "x"
type textarea "Pārrunāt ar visiem kas ir/ nav: Infinity filtrs; trapi; štobes un caurumi; vītņ…"
type textarea "x"
type textarea "Pārrunāt ar visiem kas ir/ nav: Infinity filtrs; trapi; štobes un caurumi; vītņ…"
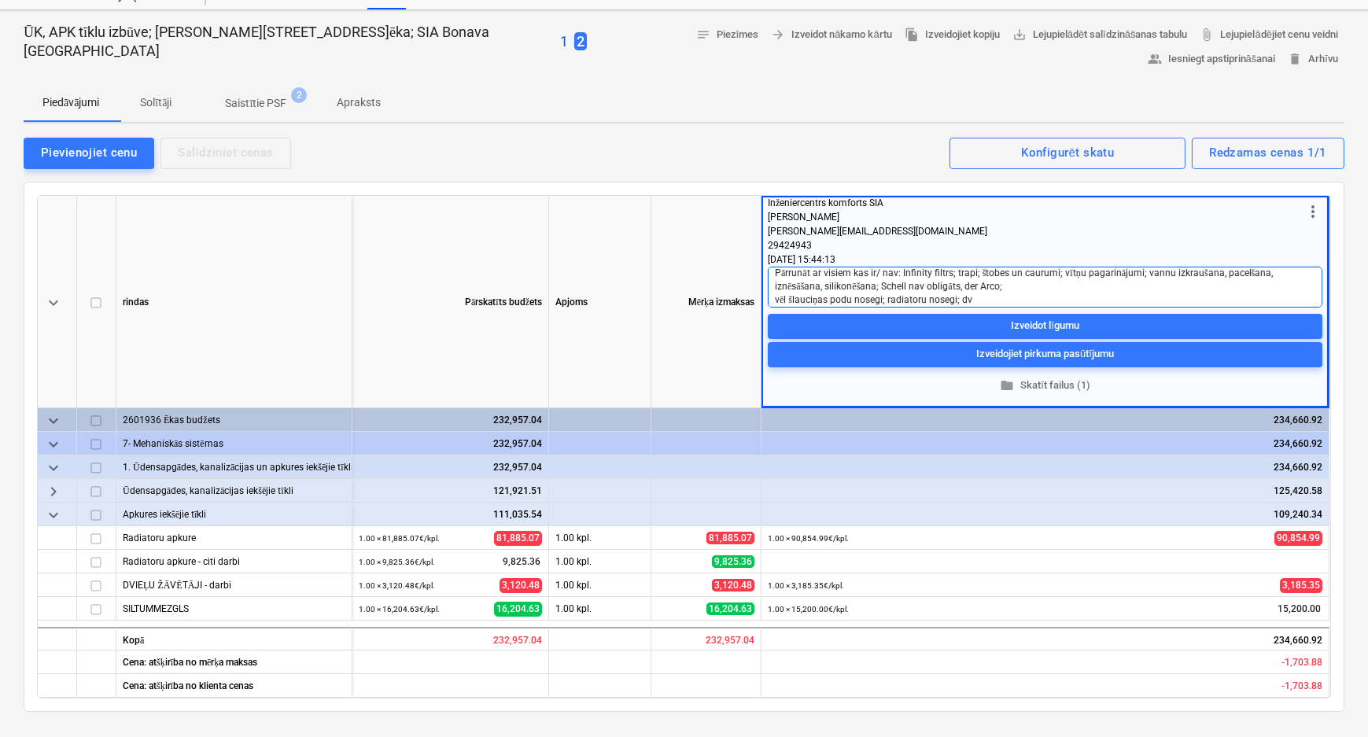
type textarea "x"
type textarea "Pārrunāt ar visiem kas ir/ nav: Infinity filtrs; trapi; štobes un caurumi; vītņ…"
type textarea "x"
type textarea "Pārrunāt ar visiem kas ir/ nav: Infinity filtrs; trapi; štobes un caurumi; vītņ…"
type textarea "x"
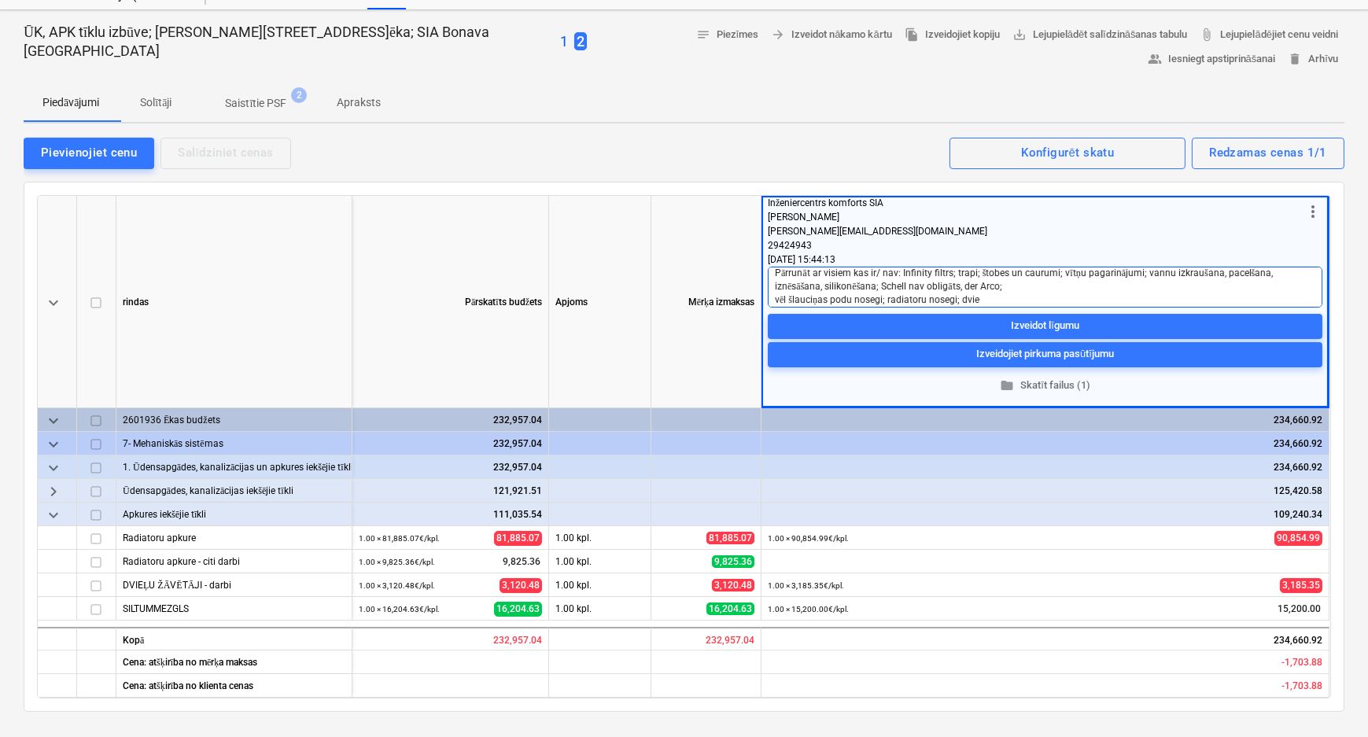
type textarea "Pārrunāt ar visiem kas ir/ nav: Infinity filtrs; trapi; štobes un caurumi; vītņ…"
type textarea "x"
type textarea "Pārrunāt ar visiem kas ir/ nav: Infinity filtrs; trapi; štobes un caurumi; vītņ…"
type textarea "x"
type textarea "Pārrunāt ar visiem kas ir/ nav: Infinity filtrs; trapi; štobes un caurumi; vītņ…"
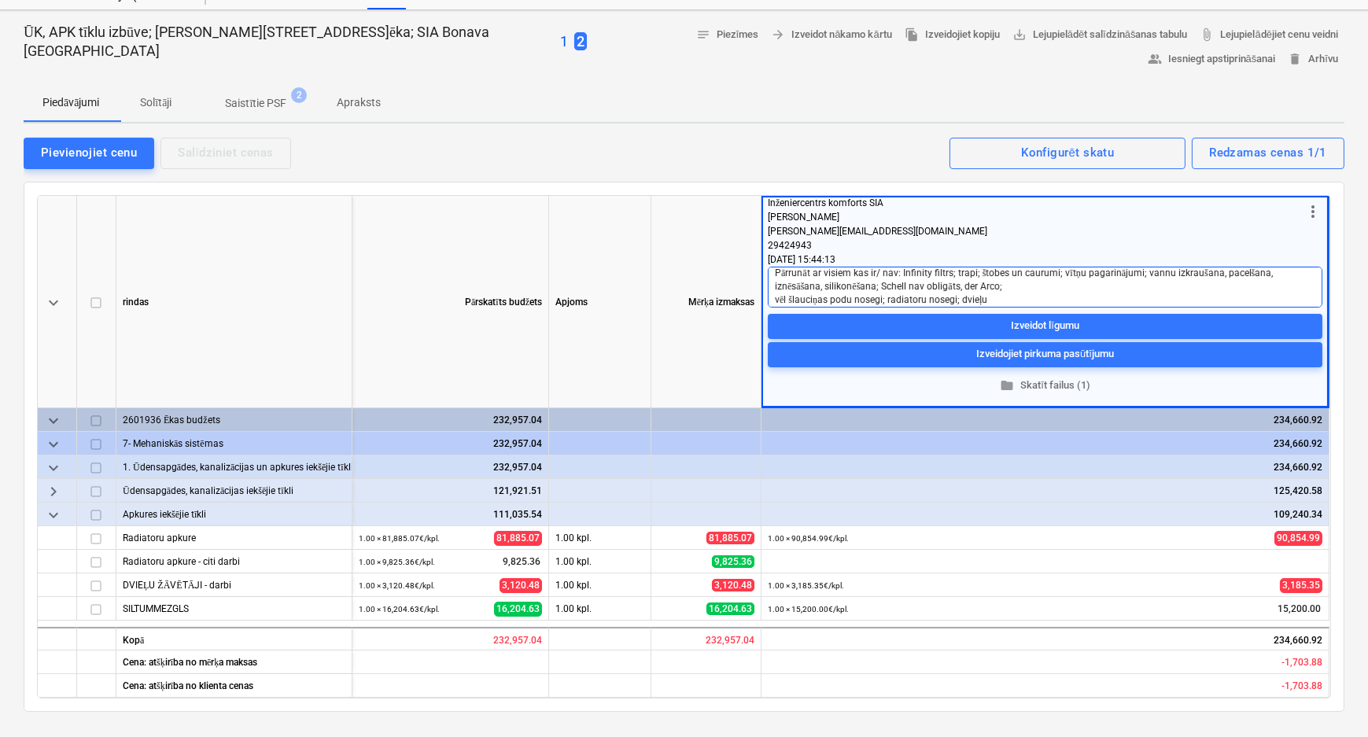
type textarea "x"
type textarea "Pārrunāt ar visiem kas ir/ nav: Infinity filtrs; trapi; štobes un caurumi; vītņ…"
type textarea "x"
type textarea "Pārrunāt ar visiem kas ir/ nav: Infinity filtrs; trapi; štobes un caurumi; vītņ…"
type textarea "x"
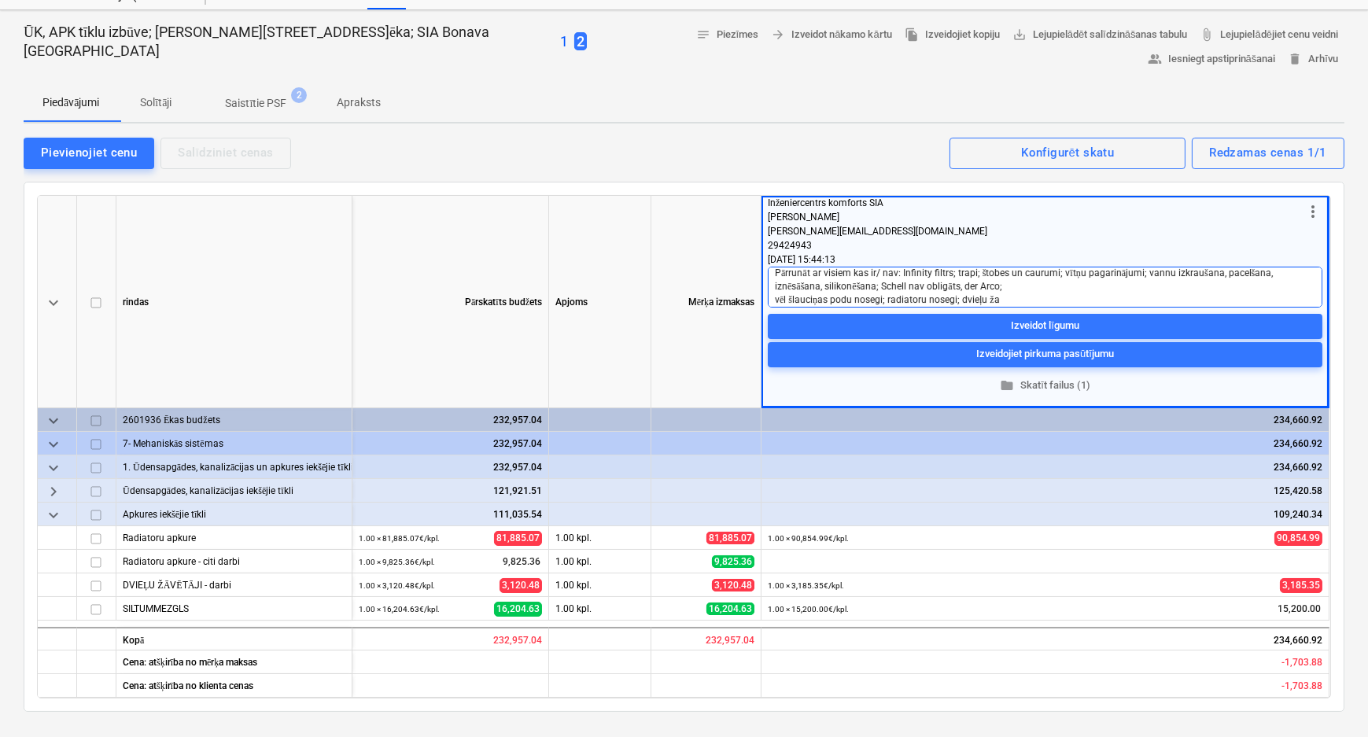
type textarea "Pārrunāt ar visiem kas ir/ nav: Infinity filtrs; trapi; štobes un caurumi; vītņ…"
type textarea "x"
type textarea "Pārrunāt ar visiem kas ir/ nav: Infinity filtrs; trapi; štobes un caurumi; vītņ…"
type textarea "x"
type textarea "Pārrunāt ar visiem kas ir/ nav: Infinity filtrs; trapi; štobes un caurumi; vītņ…"
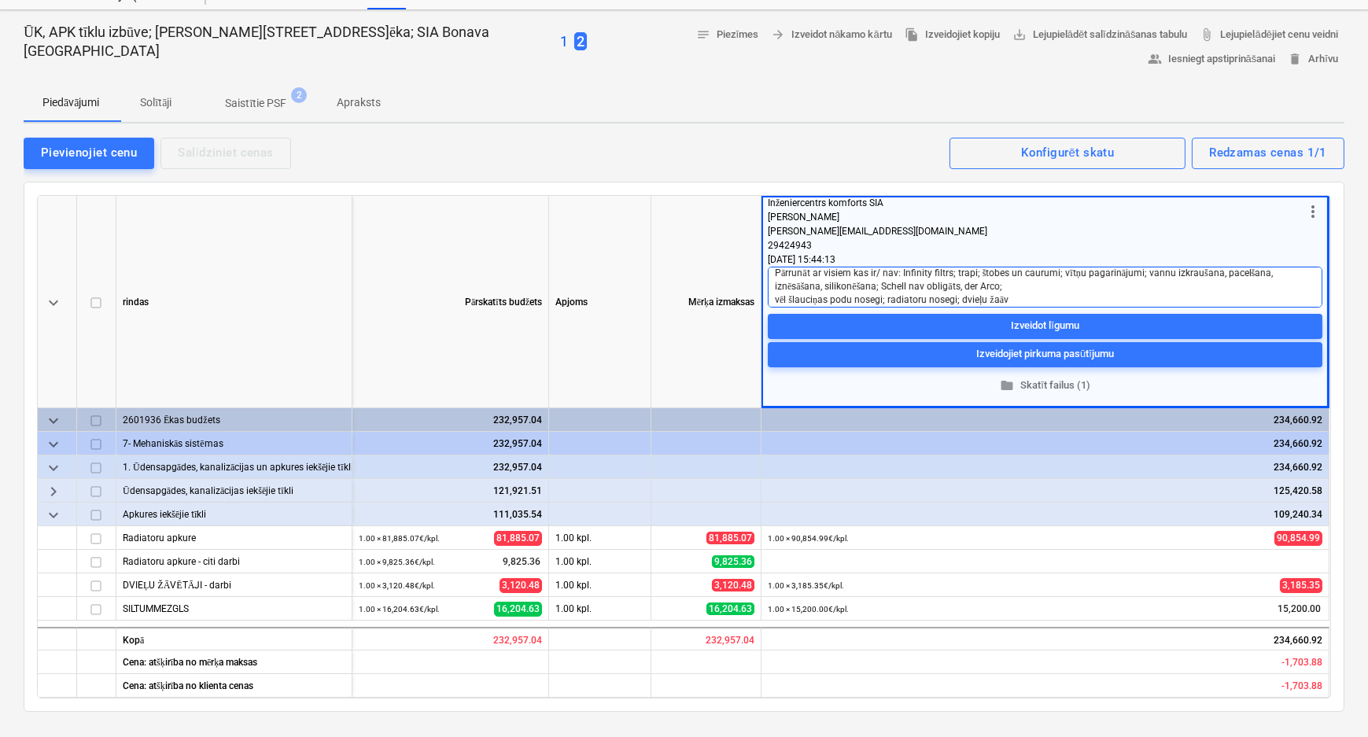
type textarea "x"
type textarea "Pārrunāt ar visiem kas ir/ nav: Infinity filtrs; trapi; štobes un caurumi; vītņ…"
type textarea "x"
type textarea "Pārrunāt ar visiem kas ir/ nav: Infinity filtrs; trapi; štobes un caurumi; vītņ…"
type textarea "x"
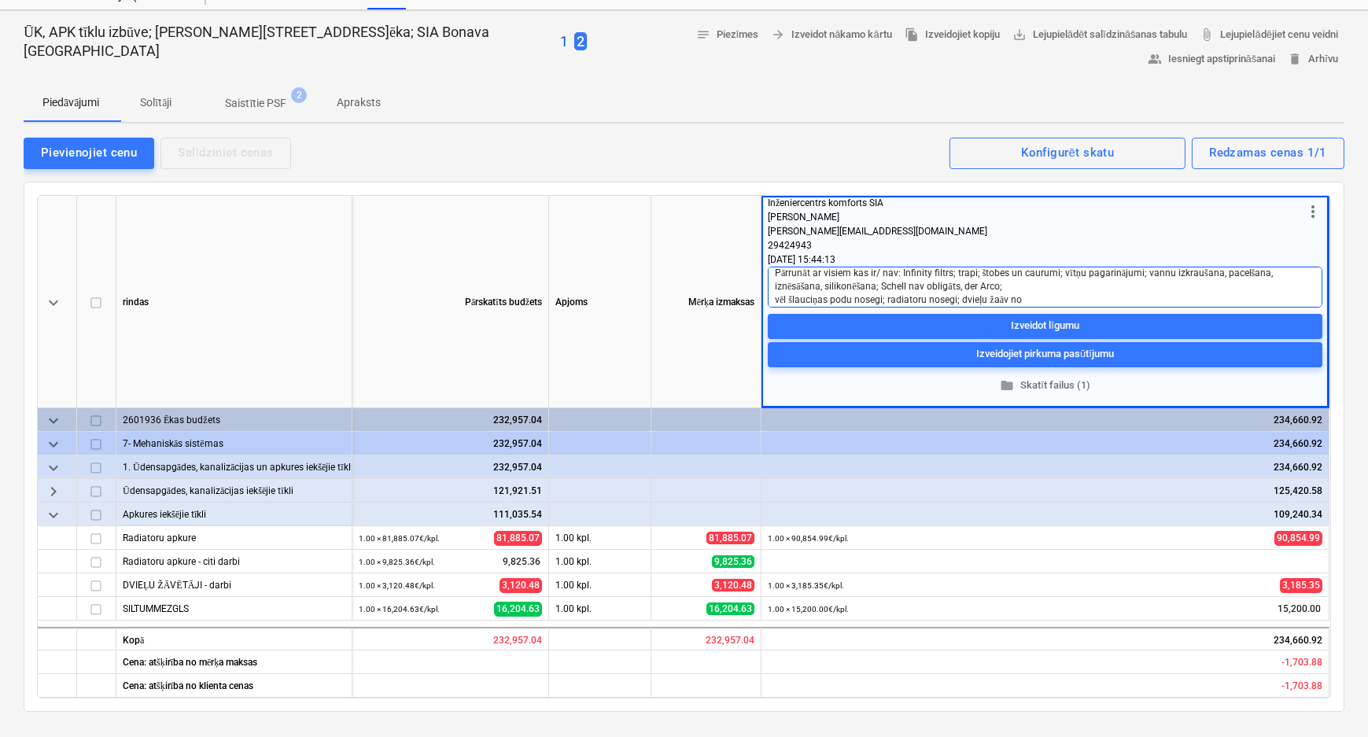
type textarea "Pārrunāt ar visiem kas ir/ nav: Infinity filtrs; trapi; štobes un caurumi; vītņ…"
type textarea "x"
type textarea "Pārrunāt ar visiem kas ir/ nav: Infinity filtrs; trapi; štobes un caurumi; vītņ…"
type textarea "x"
type textarea "Pārrunāt ar visiem kas ir/ nav: Infinity filtrs; trapi; štobes un caurumi; vītņ…"
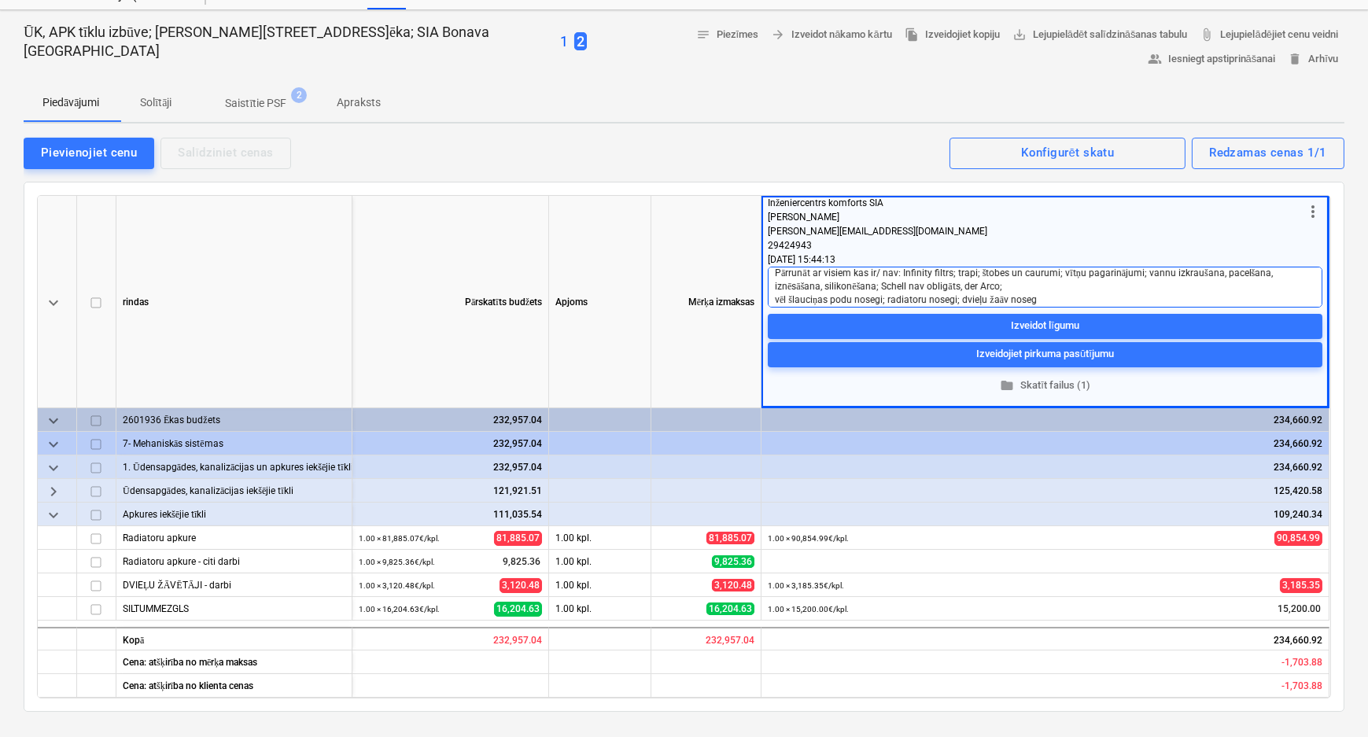
type textarea "x"
type textarea "Pārrunāt ar visiem kas ir/ nav: Infinity filtrs; trapi; štobes un caurumi; vītņ…"
click at [995, 301] on textarea "Pārrunāt ar visiem kas ir/ nav: Infinity filtrs; trapi; štobes un caurumi; vītņ…" at bounding box center [1045, 287] width 555 height 41
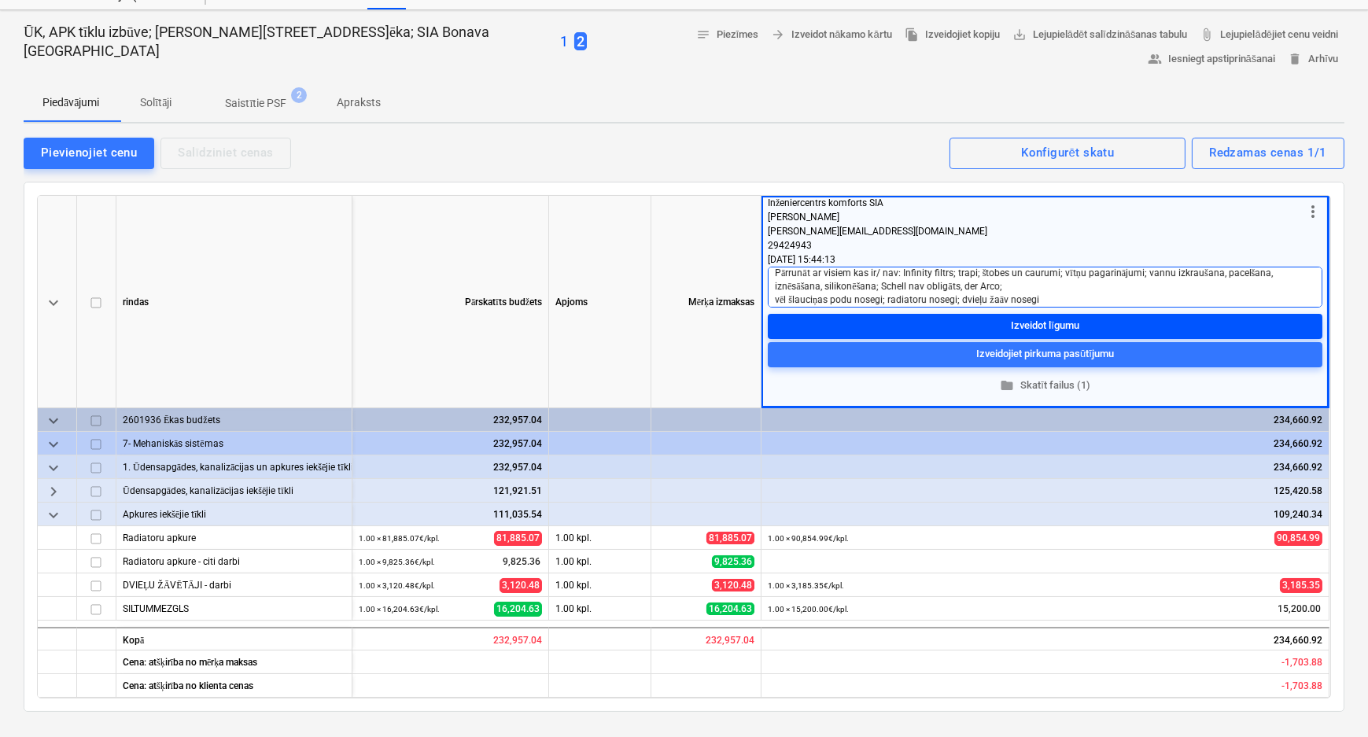
type textarea "x"
type textarea "Pārrunāt ar visiem kas ir/ nav: Infinity filtrs; trapi; štobes un caurumi; vītņ…"
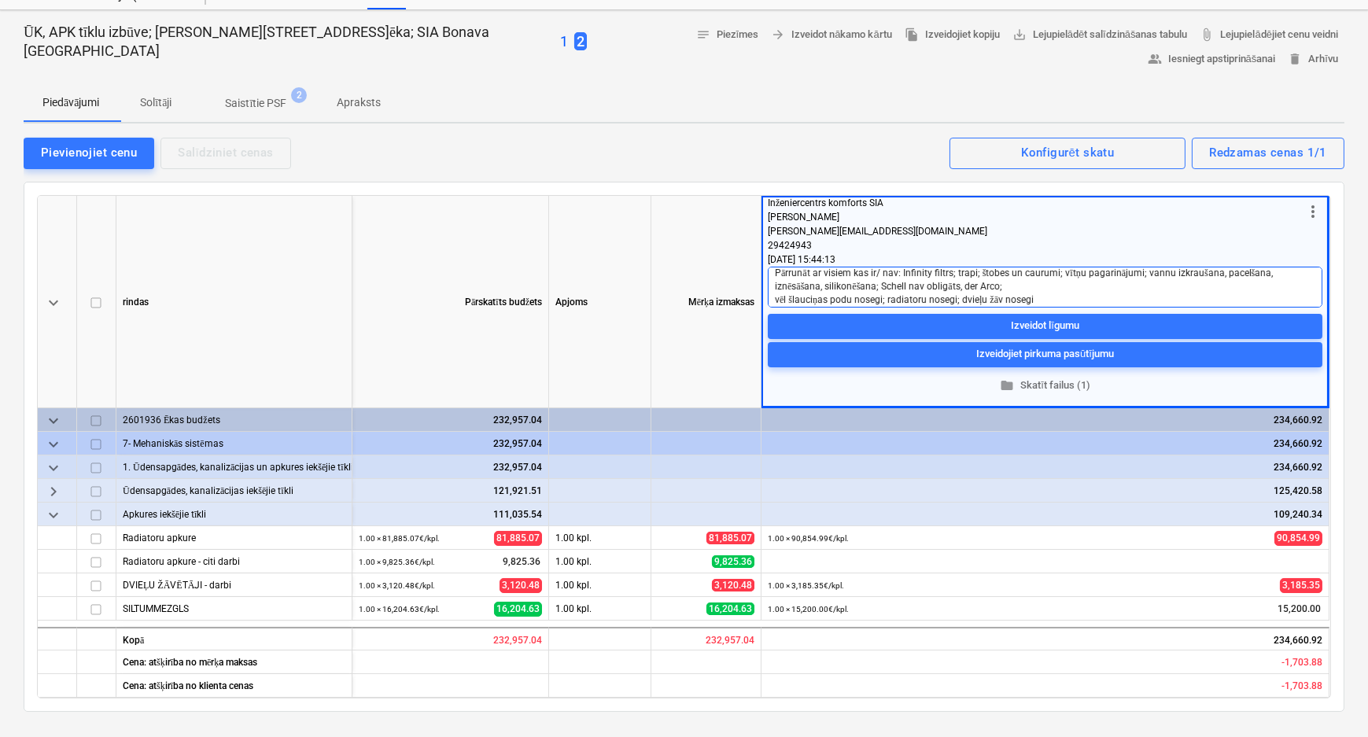
click at [828, 299] on textarea "Pārrunāt ar visiem kas ir/ nav: Infinity filtrs; trapi; štobes un caurumi; vītņ…" at bounding box center [1045, 287] width 555 height 41
type textarea "x"
type textarea "Pārrunāt ar visiem kas ir/ nav: Infinity filtrs; trapi; štobes un caurumi; vītņ…"
type textarea "x"
type textarea "Pārrunāt ar visiem kas ir/ nav: Infinity filtrs; trapi; štobes un caurumi; vītņ…"
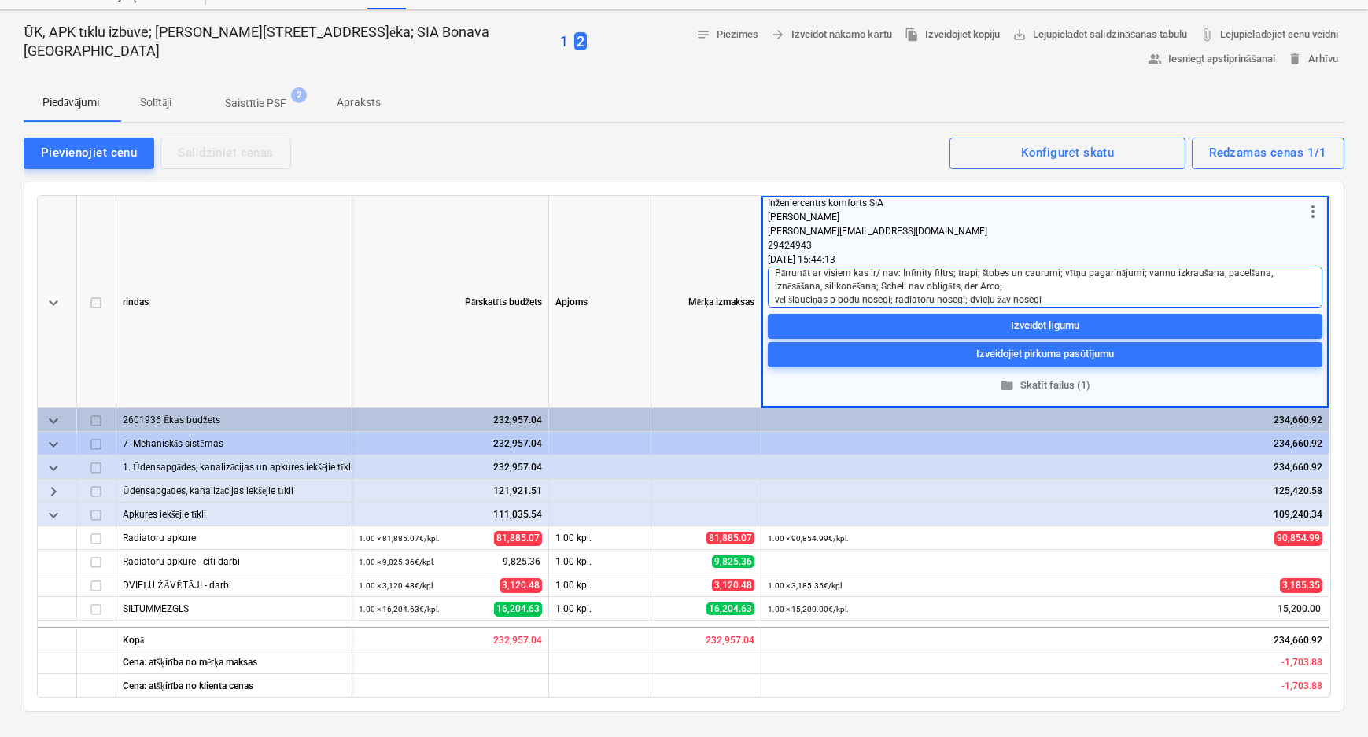
type textarea "x"
type textarea "Pārrunāt ar visiem kas ir/ nav: Infinity filtrs; trapi; štobes un caurumi; vītņ…"
type textarea "x"
type textarea "Pārrunāt ar visiem kas ir/ nav: Infinity filtrs; trapi; štobes un caurumi; vītņ…"
type textarea "x"
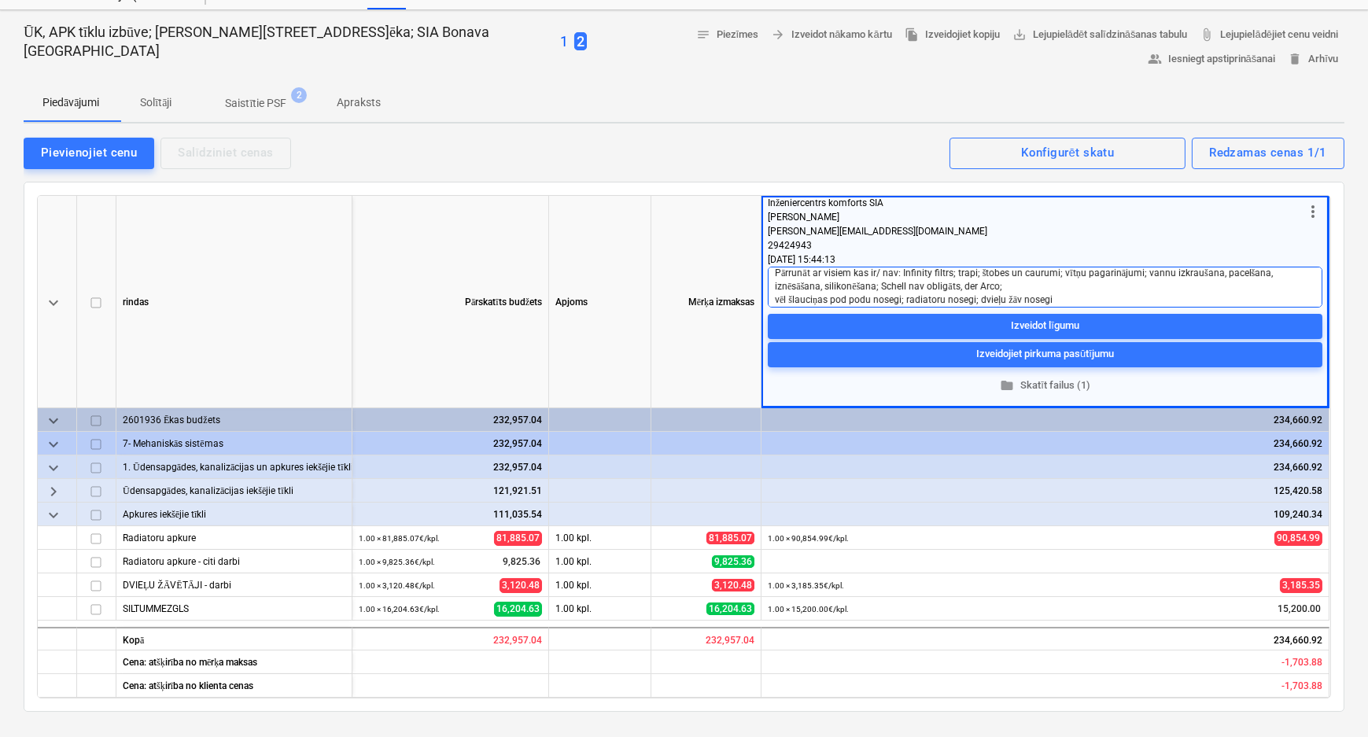
type textarea "Pārrunāt ar visiem kas ir/ nav: Infinity filtrs; trapi; štobes un caurumi; vītņ…"
type textarea "x"
type textarea "Pārrunāt ar visiem kas ir/ nav: Infinity filtrs; trapi; štobes un caurumi; vītņ…"
type textarea "x"
type textarea "Pārrunāt ar visiem kas ir/ nav: Infinity filtrs; trapi; štobes un caurumi; vītņ…"
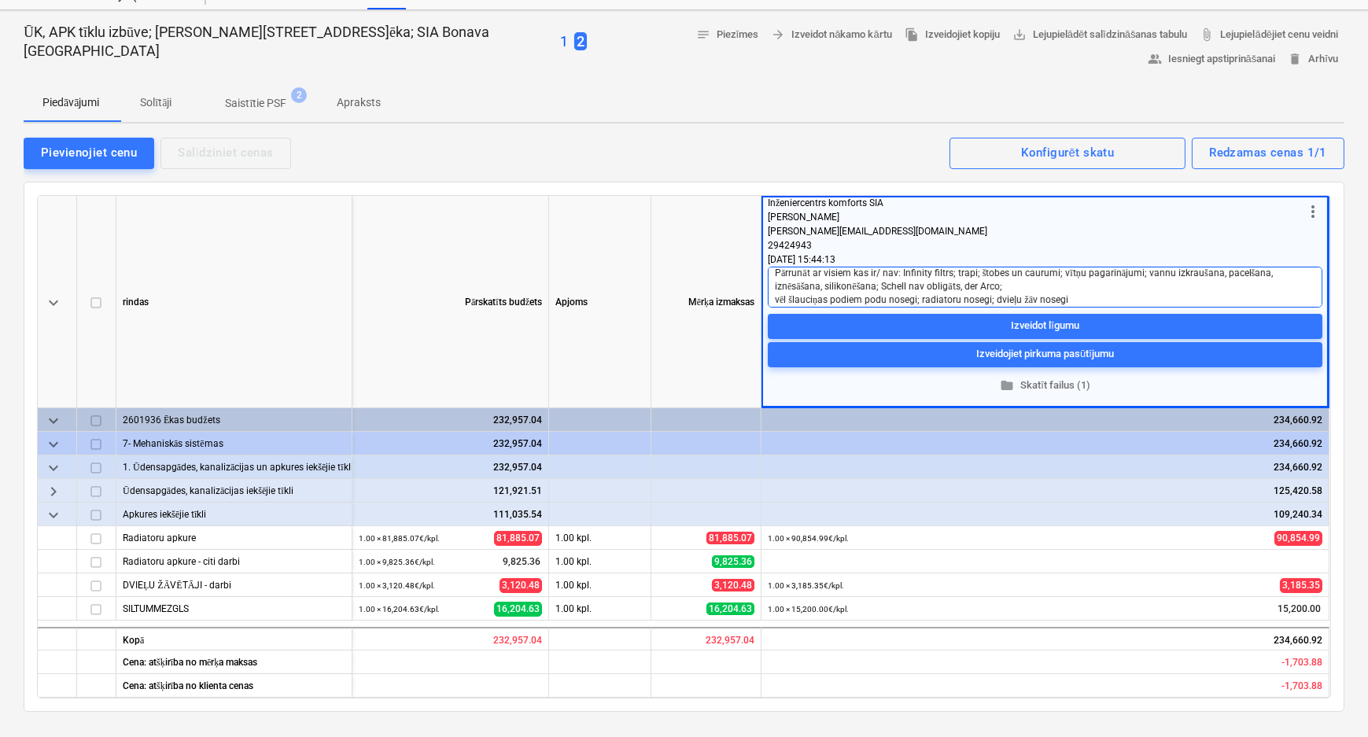
type textarea "x"
type textarea "Pārrunāt ar visiem kas ir/ nav: Infinity filtrs; trapi; štobes un caurumi; vītņ…"
type textarea "x"
type textarea "Pārrunāt ar visiem kas ir/ nav: Infinity filtrs; trapi; štobes un caurumi; vītņ…"
type textarea "x"
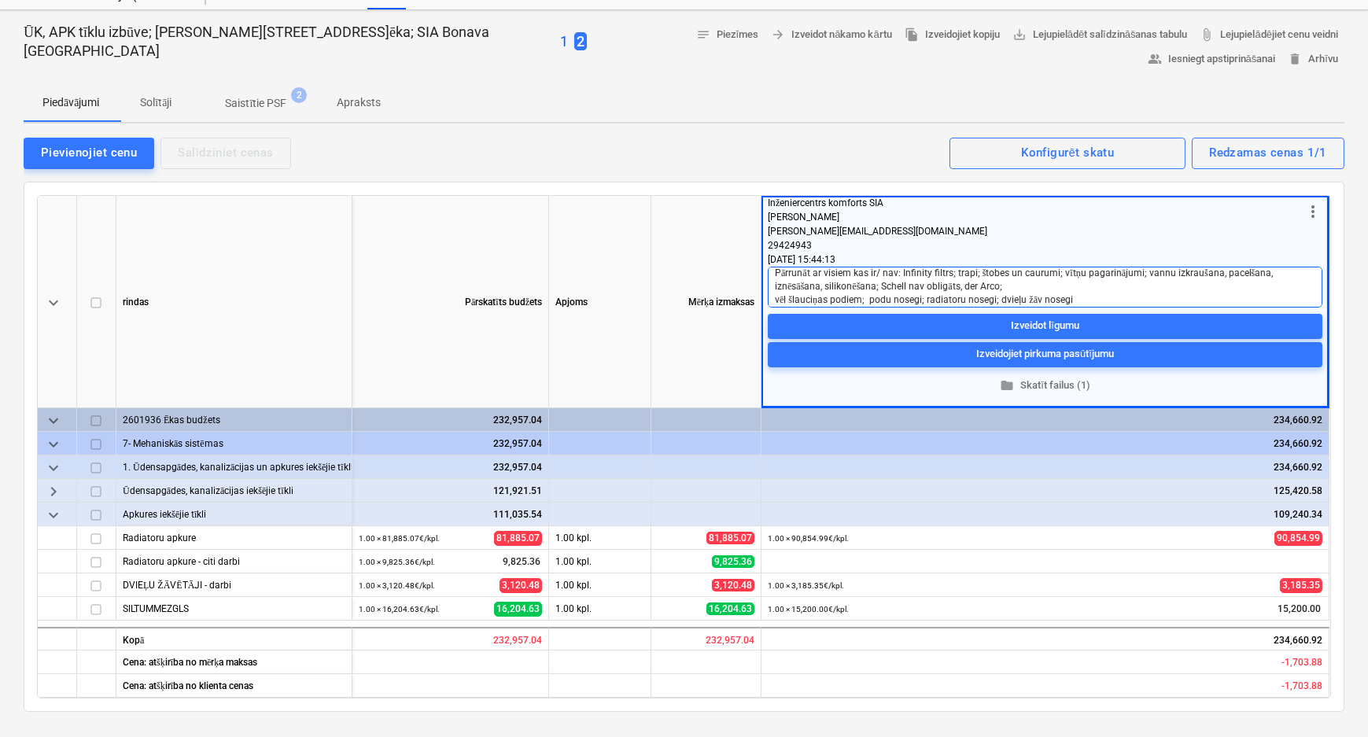
type textarea "Pārrunāt ar visiem kas ir/ nav: Infinity filtrs; trapi; štobes un caurumi; vītņ…"
click at [1102, 303] on textarea "Pārrunāt ar visiem kas ir/ nav: Infinity filtrs; trapi; štobes un caurumi; vītņ…" at bounding box center [1045, 287] width 555 height 41
type textarea "x"
type textarea "Pārrunāt ar visiem kas ir/ nav: Infinity filtrs; trapi; štobes un caurumi; vītņ…"
type textarea "x"
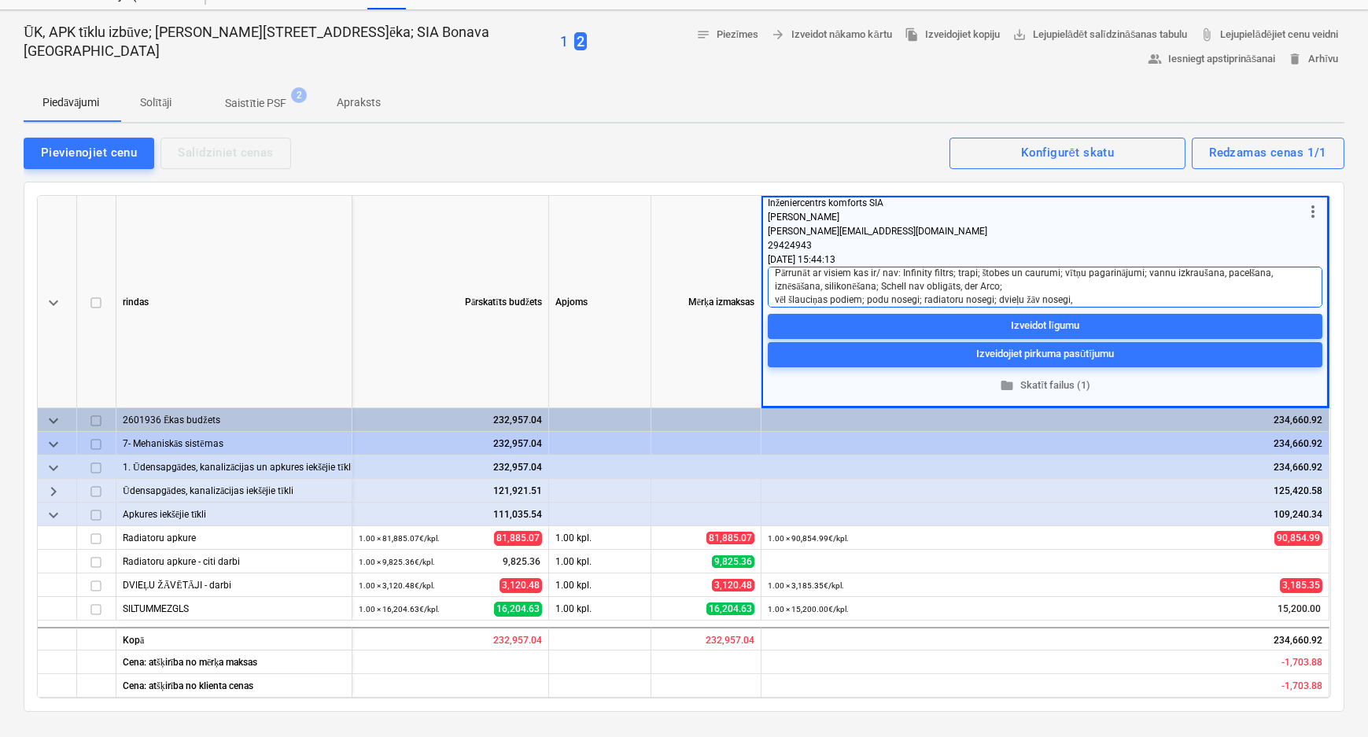
type textarea "Pārrunāt ar visiem kas ir/ nav: Infinity filtrs; trapi; štobes un caurumi; vītņ…"
type textarea "x"
type textarea "Pārrunāt ar visiem kas ir/ nav: Infinity filtrs; trapi; štobes un caurumi; vītņ…"
type textarea "x"
type textarea "Pārrunāt ar visiem kas ir/ nav: Infinity filtrs; trapi; štobes un caurumi; vītņ…"
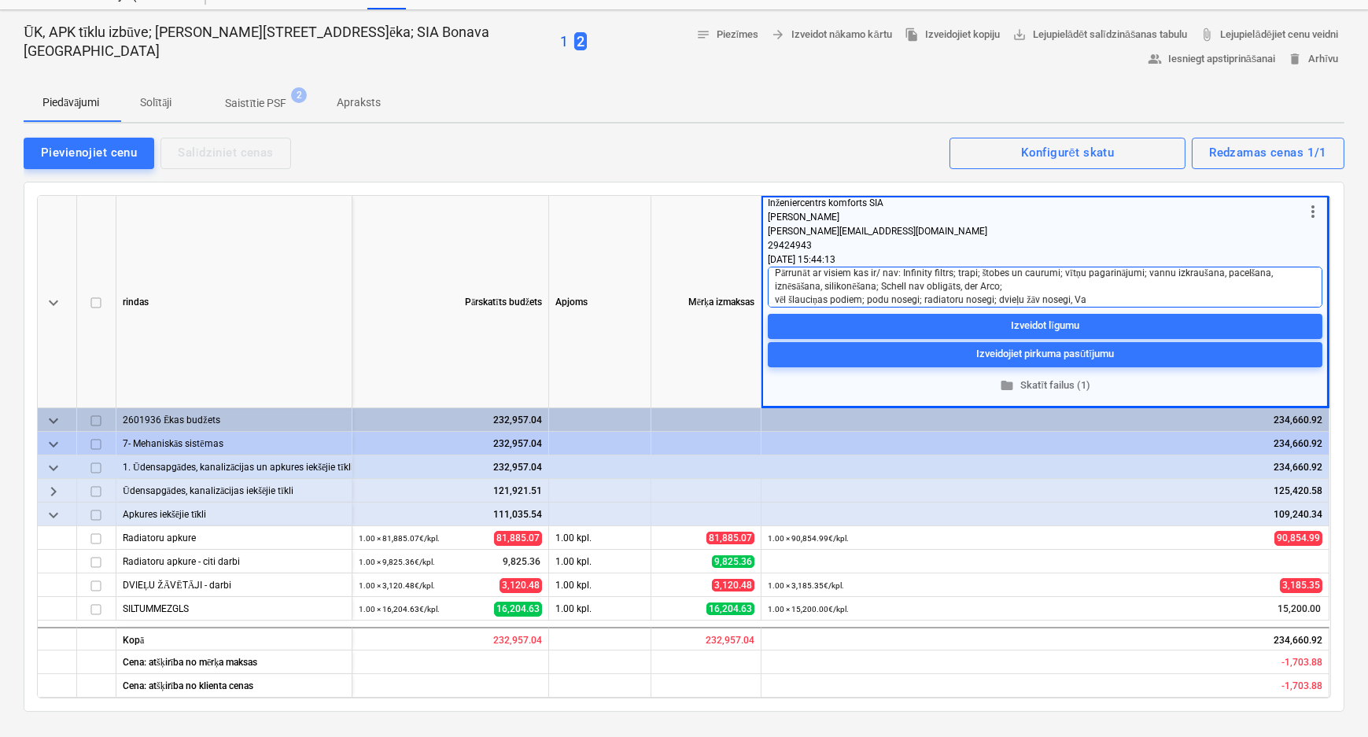
type textarea "x"
type textarea "Pārrunāt ar visiem kas ir/ nav: Infinity filtrs; trapi; štobes un caurumi; vītņ…"
type textarea "x"
type textarea "Pārrunāt ar visiem kas ir/ nav: Infinity filtrs; trapi; štobes un caurumi; vītņ…"
type textarea "x"
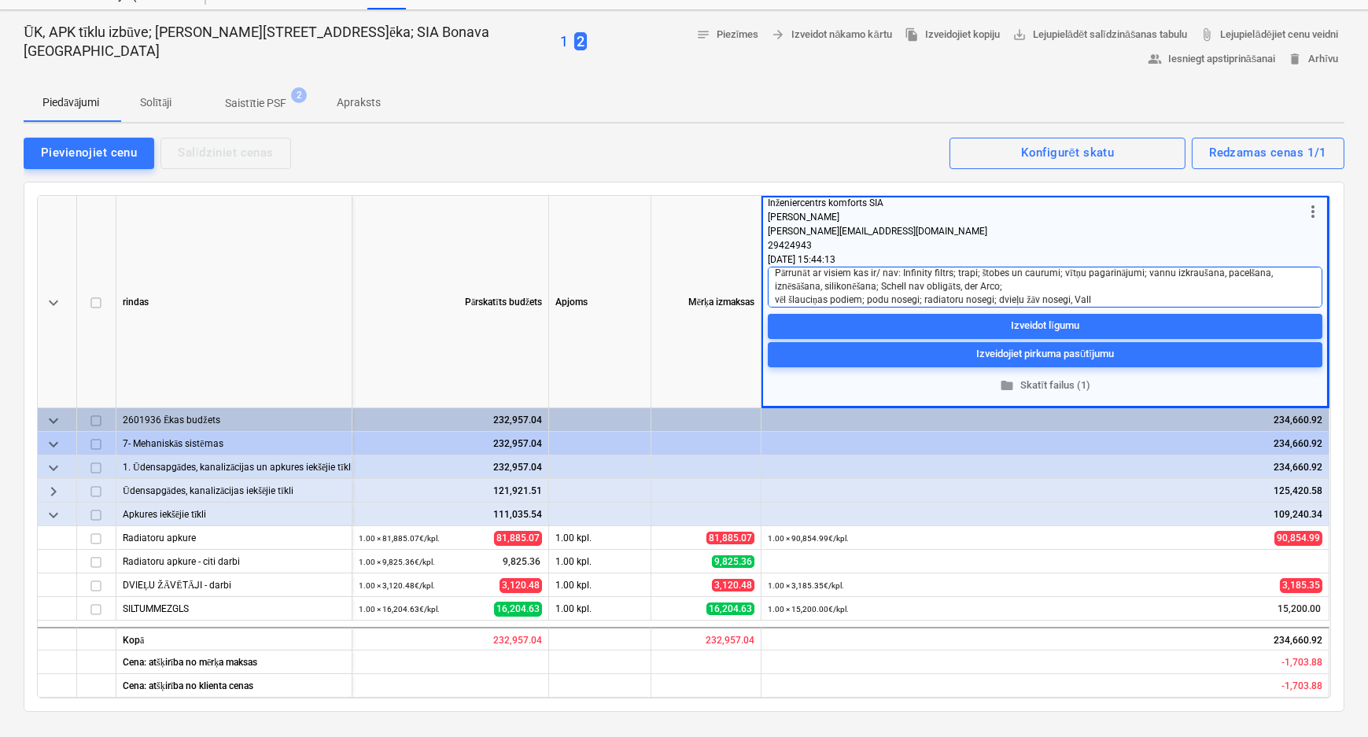
type textarea "Pārrunāt ar visiem kas ir/ nav: Infinity filtrs; trapi; štobes un caurumi; vītņ…"
type textarea "x"
type textarea "Pārrunāt ar visiem kas ir/ nav: Infinity filtrs; trapi; štobes un caurumi; vītņ…"
type textarea "x"
type textarea "Pārrunāt ar visiem kas ir/ nav: Infinity filtrs; trapi; štobes un caurumi; vītņ…"
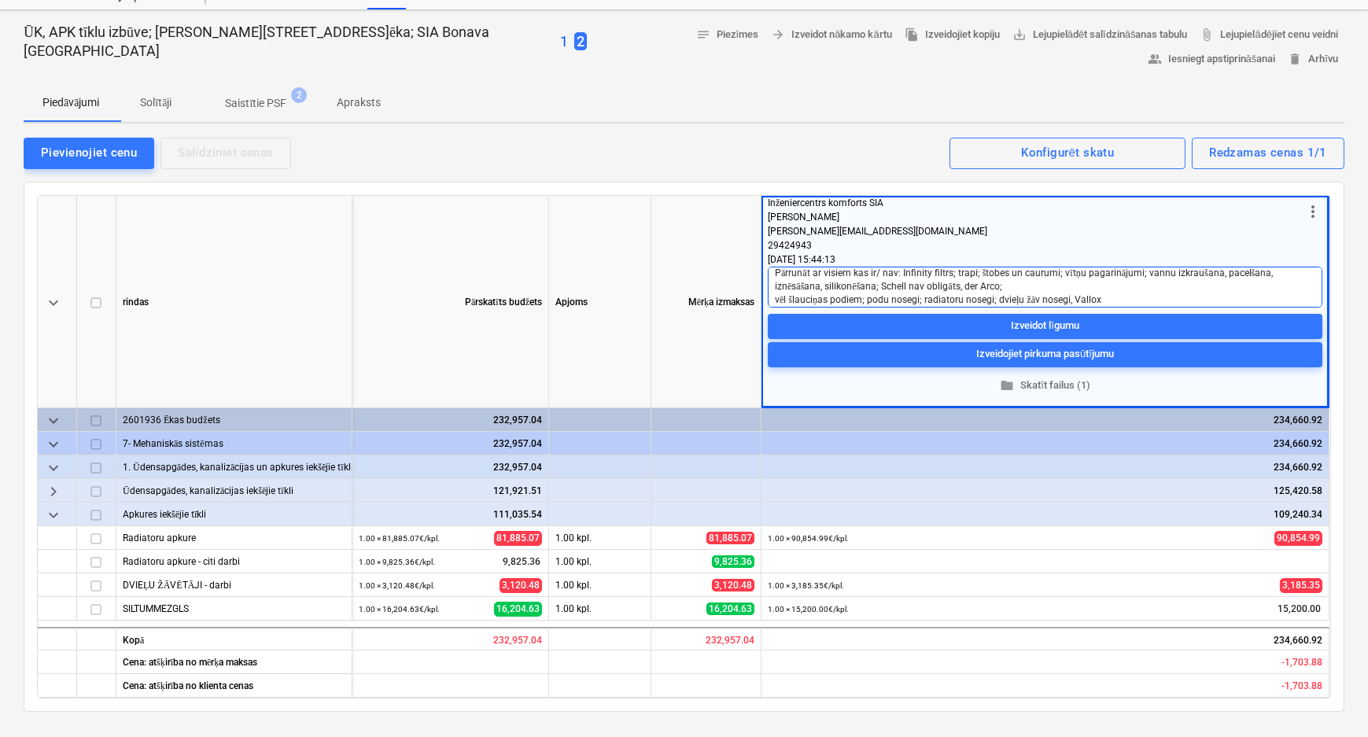
type textarea "x"
type textarea "Pārrunāt ar visiem kas ir/ nav: Infinity filtrs; trapi; štobes un caurumi; vītņ…"
type textarea "x"
type textarea "Pārrunāt ar visiem kas ir/ nav: Infinity filtrs; trapi; štobes un caurumi; vītņ…"
type textarea "x"
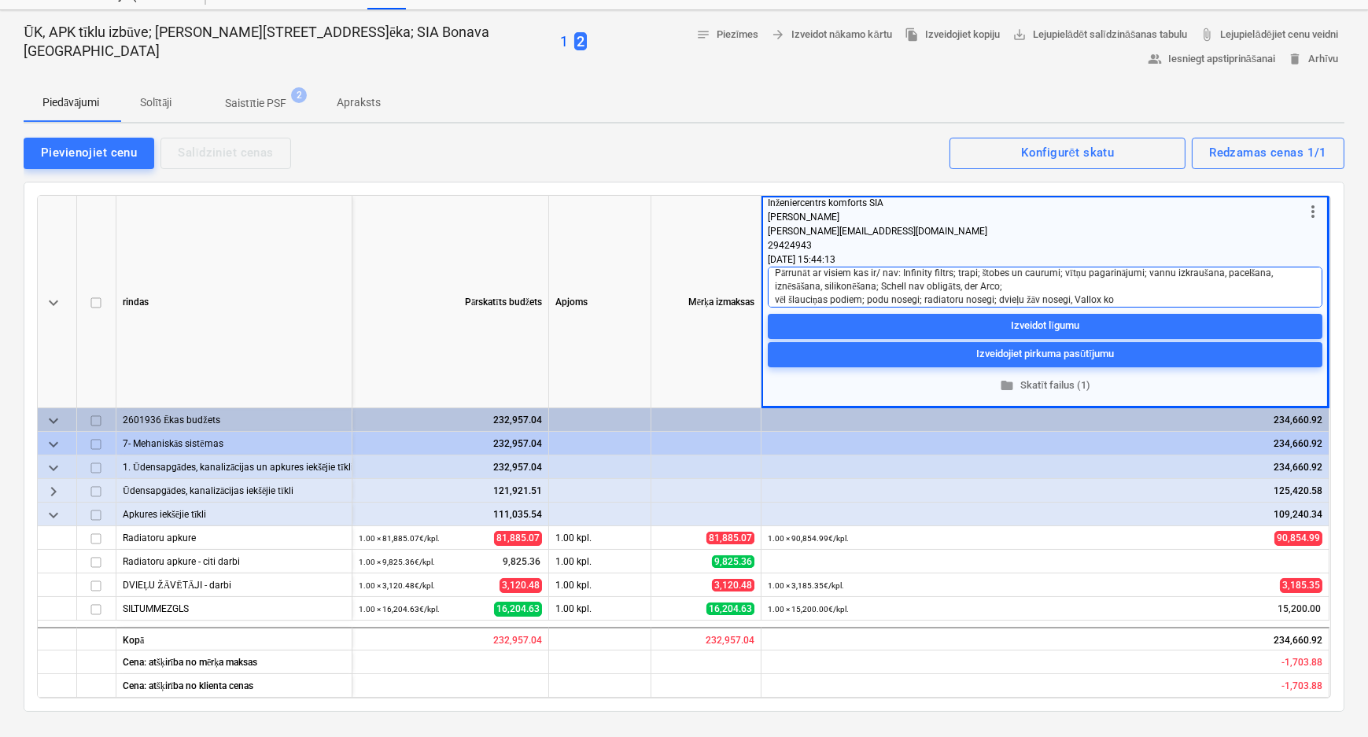
type textarea "Pārrunāt ar visiem kas ir/ nav: Infinity filtrs; trapi; štobes un caurumi; vītņ…"
type textarea "x"
type textarea "Pārrunāt ar visiem kas ir/ nav: Infinity filtrs; trapi; štobes un caurumi; vītņ…"
type textarea "x"
type textarea "Pārrunāt ar visiem kas ir/ nav: Infinity filtrs; trapi; štobes un caurumi; vītņ…"
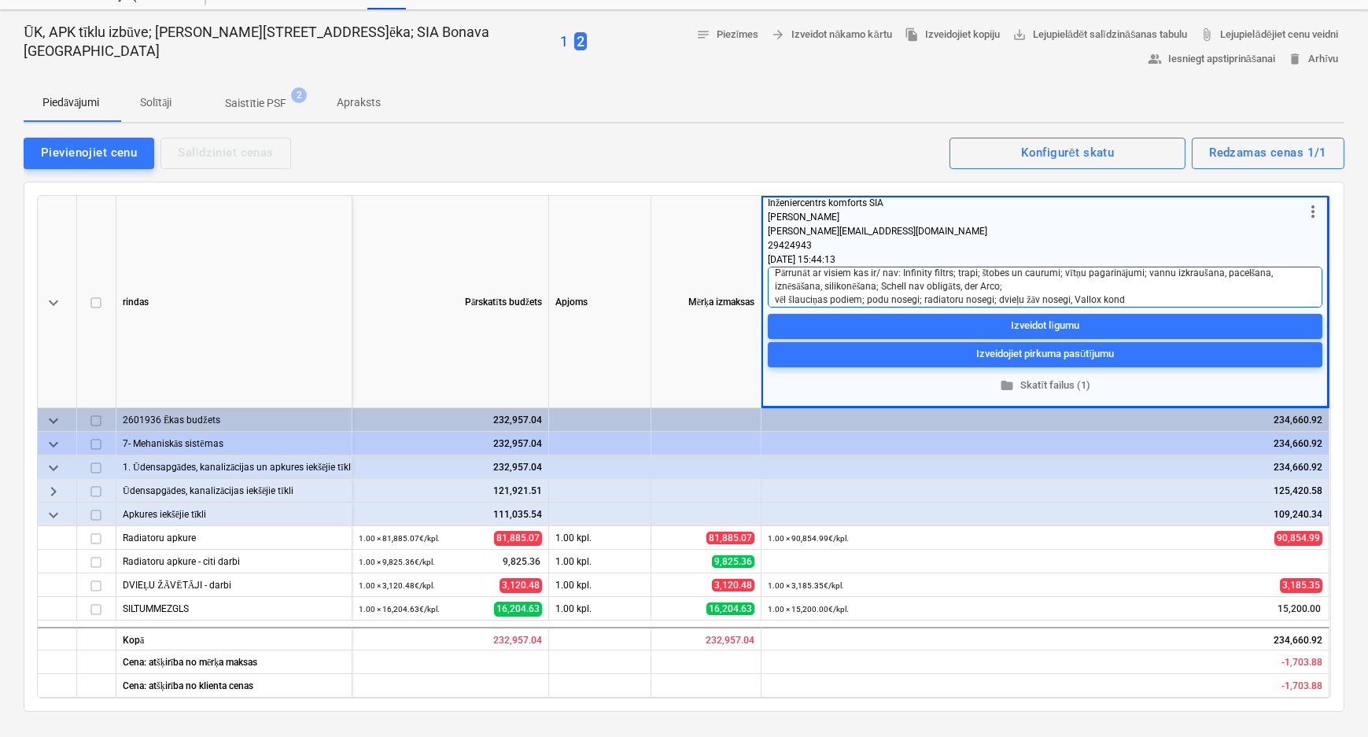
type textarea "x"
type textarea "Pārrunāt ar visiem kas ir/ nav: Infinity filtrs; trapi; štobes un caurumi; vītņ…"
type textarea "x"
type textarea "Pārrunāt ar visiem kas ir/ nav: Infinity filtrs; trapi; štobes un caurumi; vītņ…"
type textarea "x"
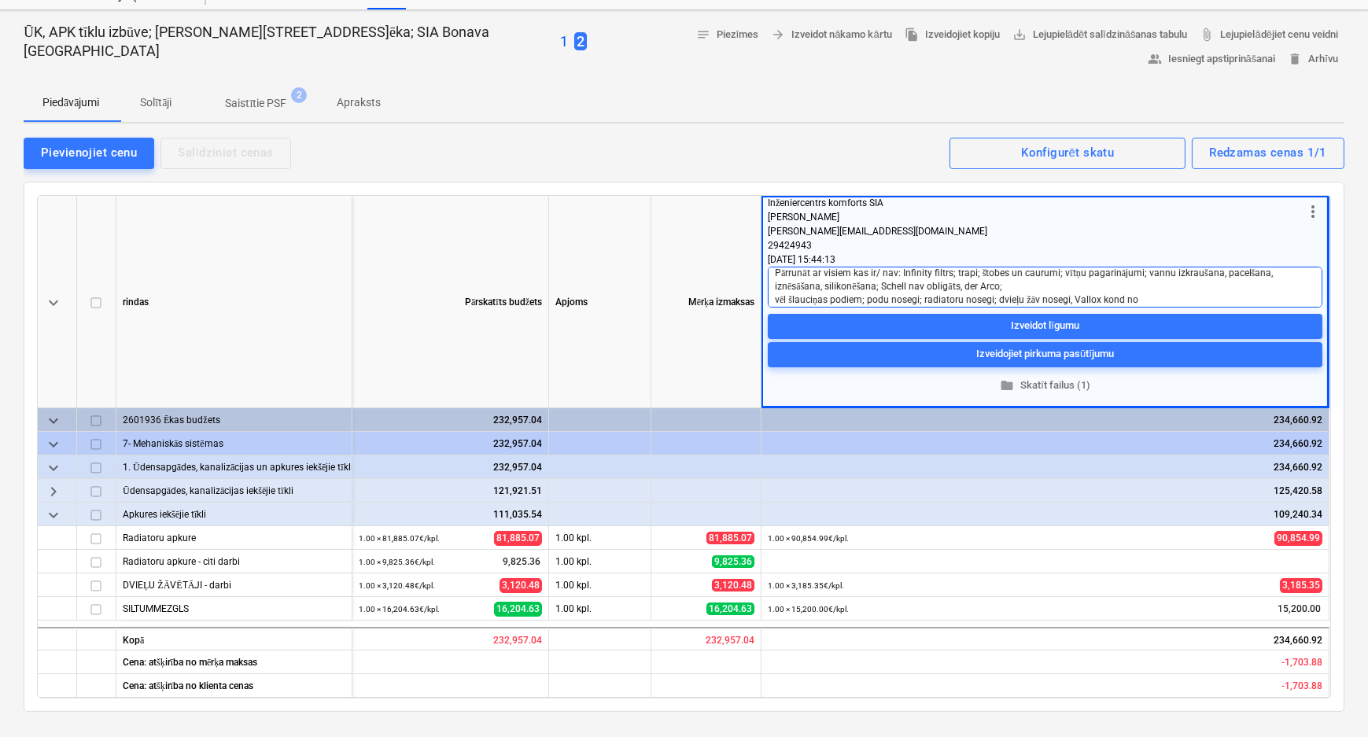
type textarea "Pārrunāt ar visiem kas ir/ nav: Infinity filtrs; trapi; štobes un caurumi; vītņ…"
type textarea "x"
type textarea "Pārrunāt ar visiem kas ir/ nav: Infinity filtrs; trapi; štobes un caurumi; vītņ…"
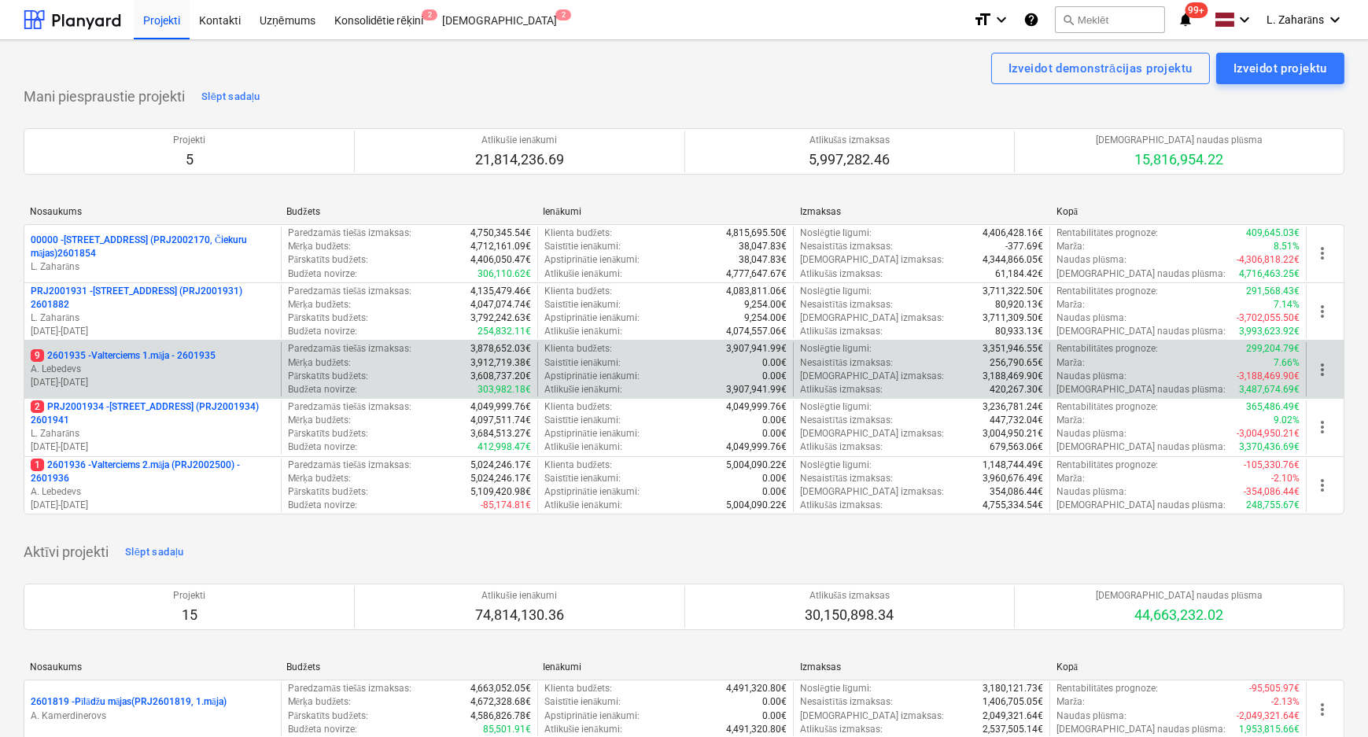
click at [79, 355] on p "9 2601935 - Valterciems 1.māja - 2601935" at bounding box center [123, 355] width 185 height 13
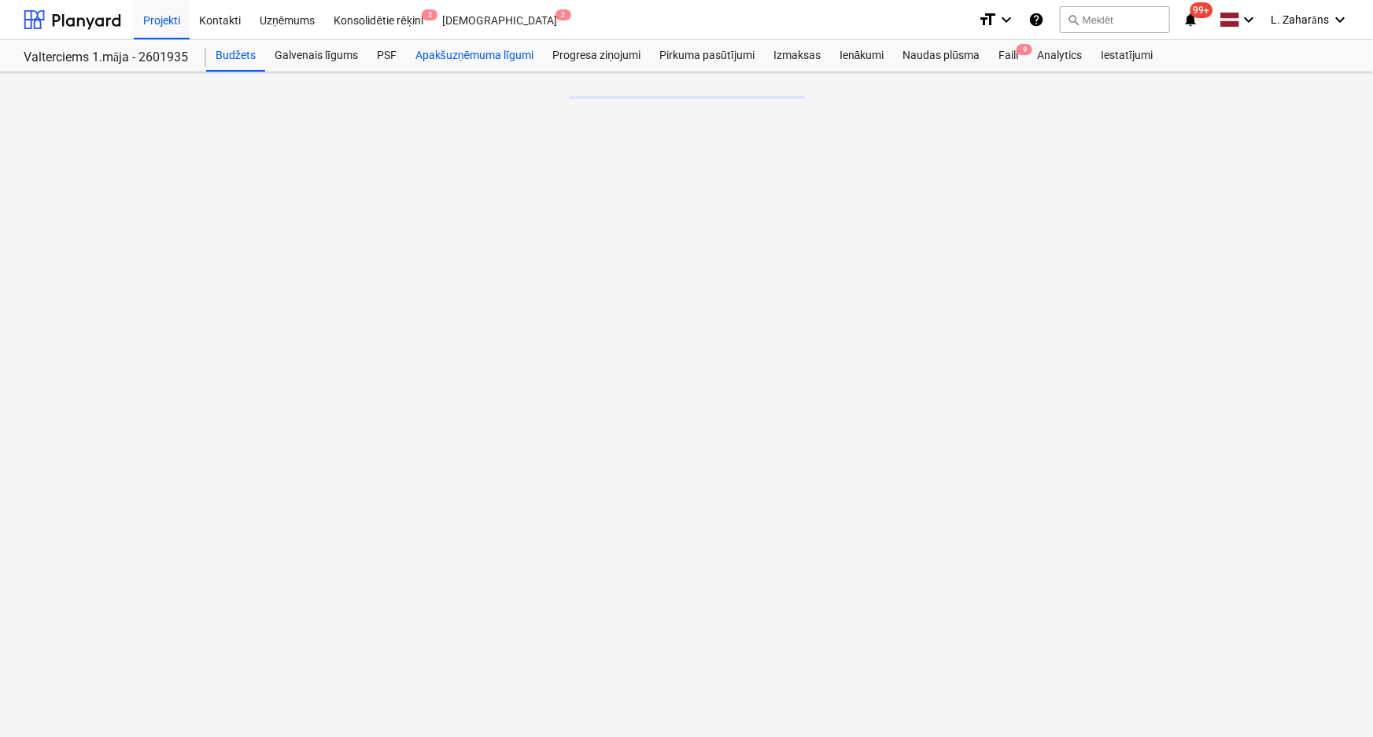
click at [477, 46] on div "Apakšuzņēmuma līgumi" at bounding box center [474, 55] width 137 height 31
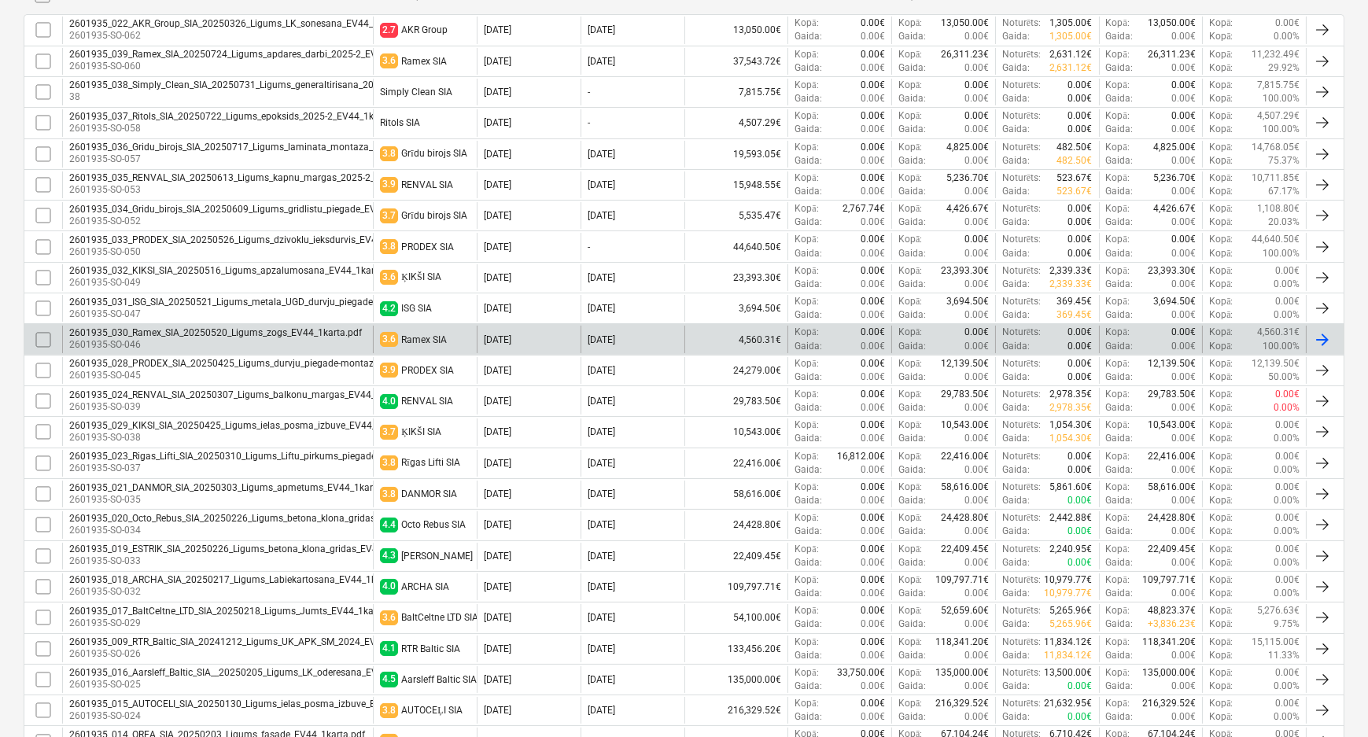
scroll to position [572, 0]
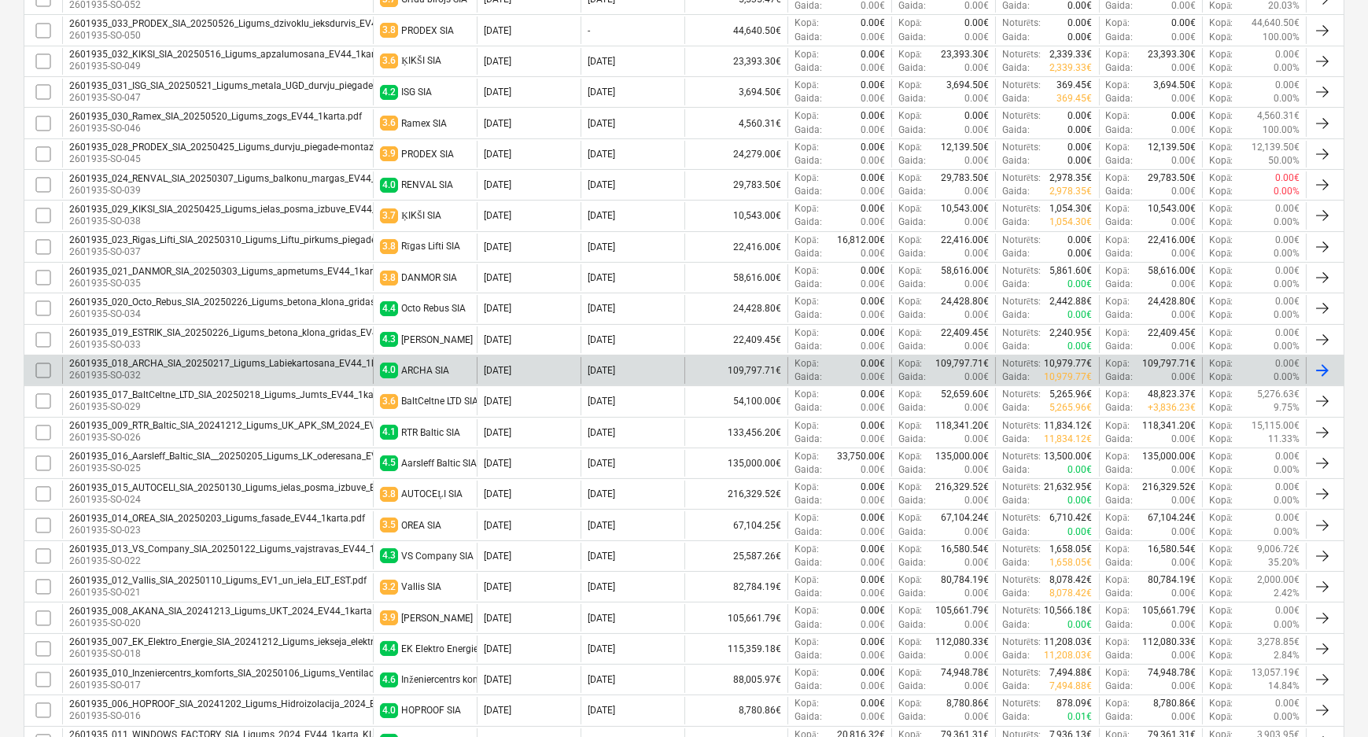
click at [213, 366] on div "2601935_018_ARCHA_SIA_20250217_Ligums_Labiekartosana_EV44_1karta.pdf" at bounding box center [239, 363] width 341 height 11
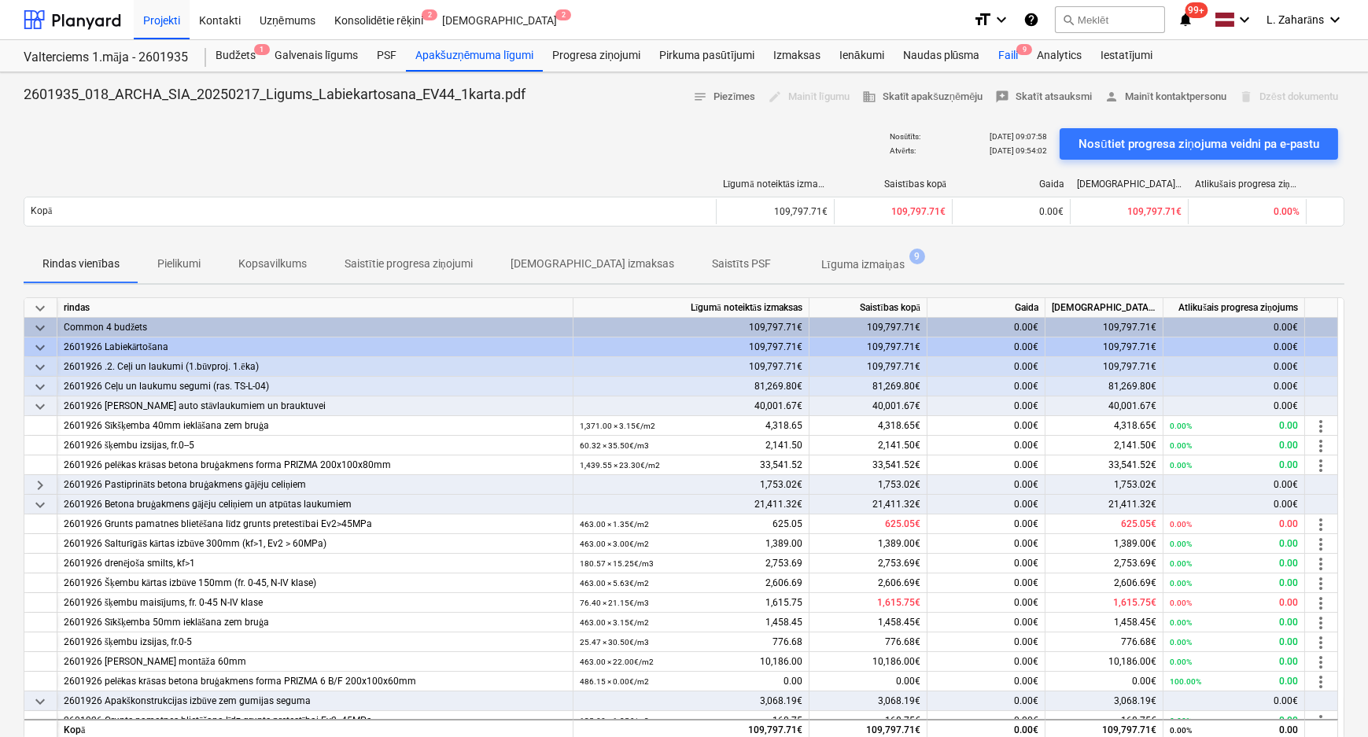
click at [999, 52] on div "Faili 9" at bounding box center [1008, 55] width 39 height 31
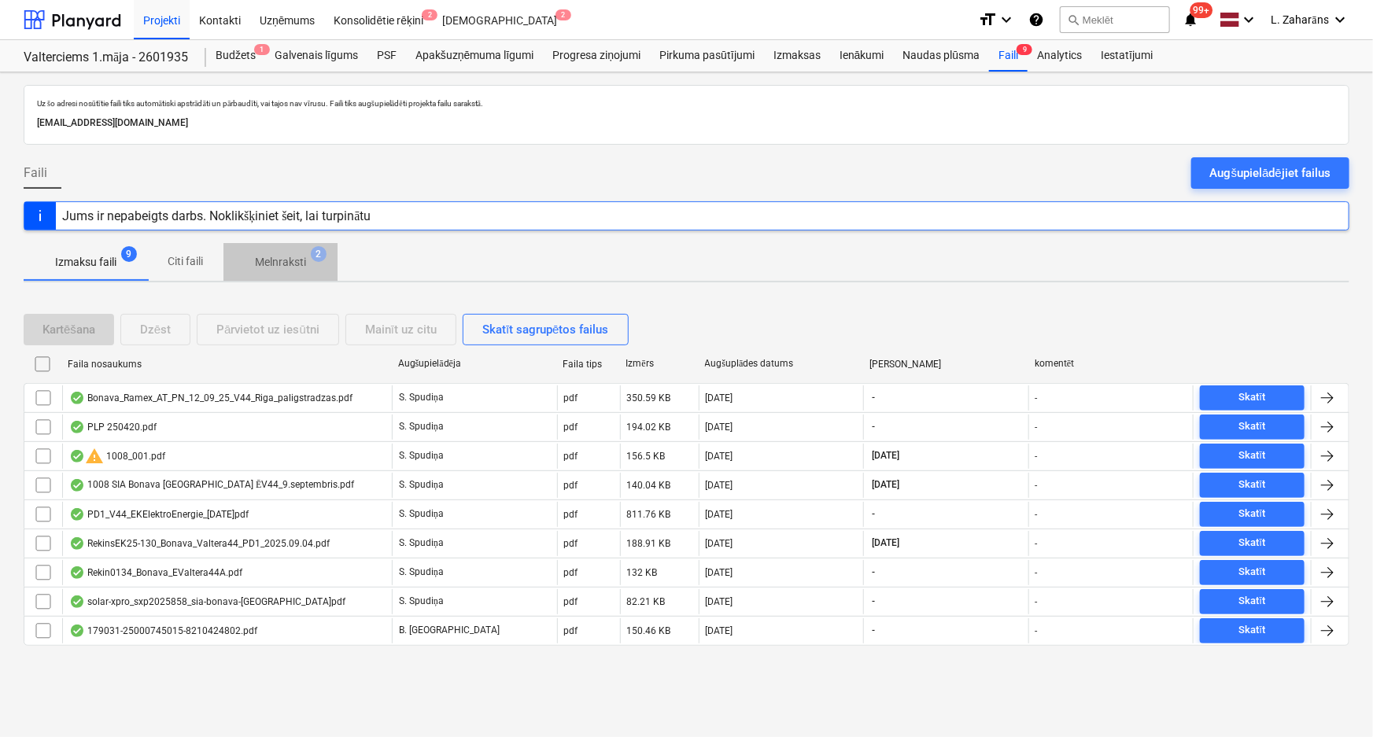
click at [286, 260] on p "Melnraksti" at bounding box center [280, 262] width 51 height 17
